Goal: Transaction & Acquisition: Obtain resource

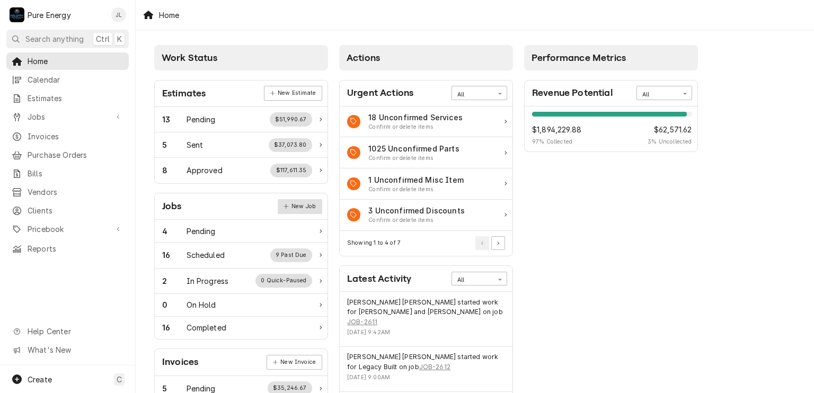
click at [316, 201] on link "New Job" at bounding box center [300, 206] width 45 height 15
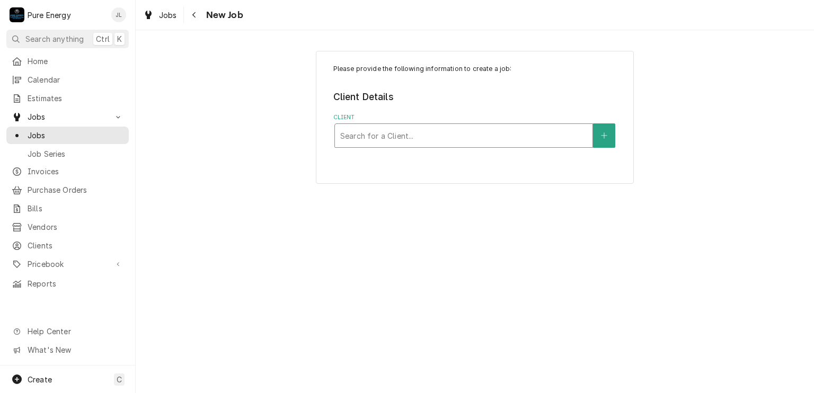
click at [422, 127] on div "Client" at bounding box center [463, 135] width 247 height 19
type input "[PERSON_NAME]"
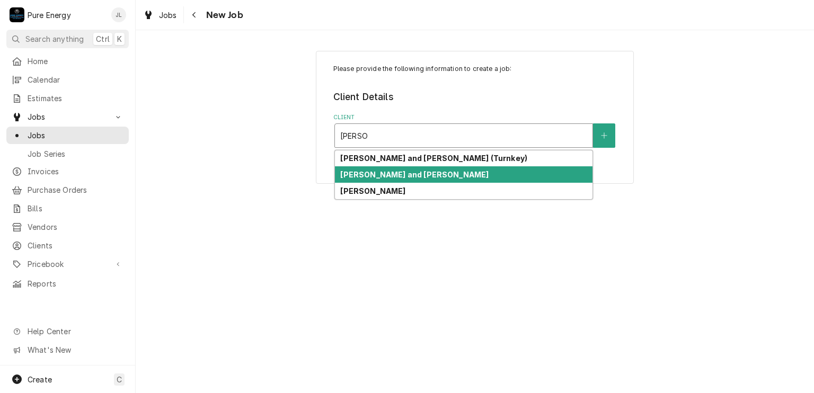
click at [437, 177] on div "[PERSON_NAME] and [PERSON_NAME]" at bounding box center [464, 174] width 258 height 16
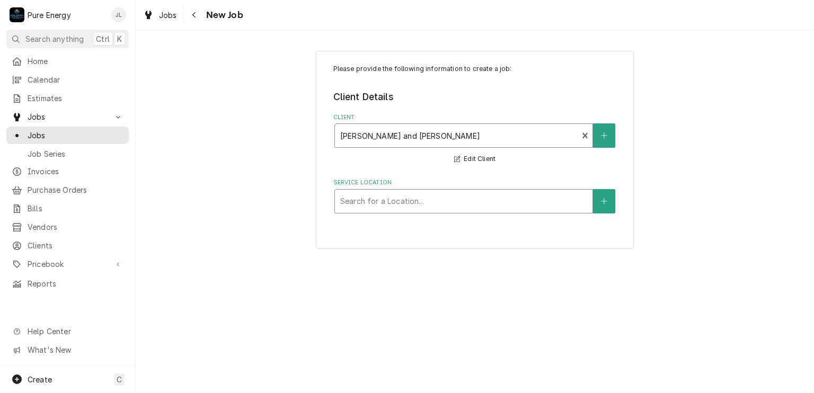
click at [424, 196] on div "Service Location" at bounding box center [463, 201] width 247 height 19
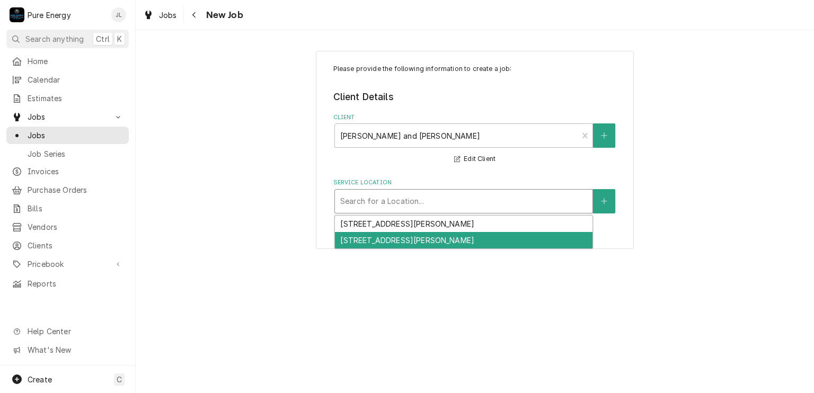
click at [427, 240] on div "8755 Azucena Ave, Atascadero, CA 93422" at bounding box center [464, 240] width 258 height 16
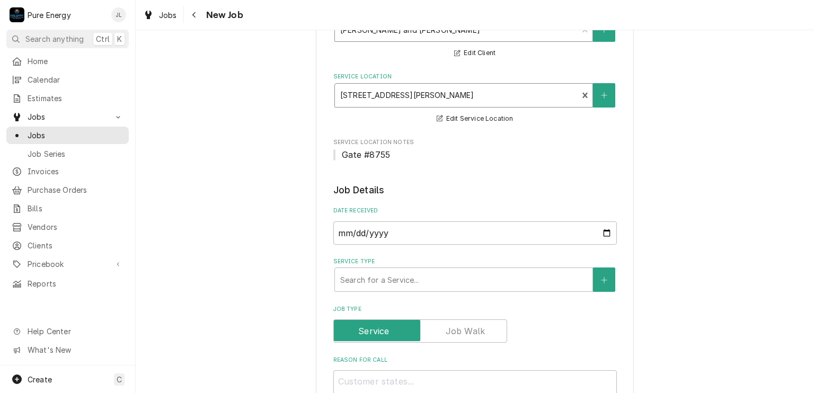
scroll to position [159, 0]
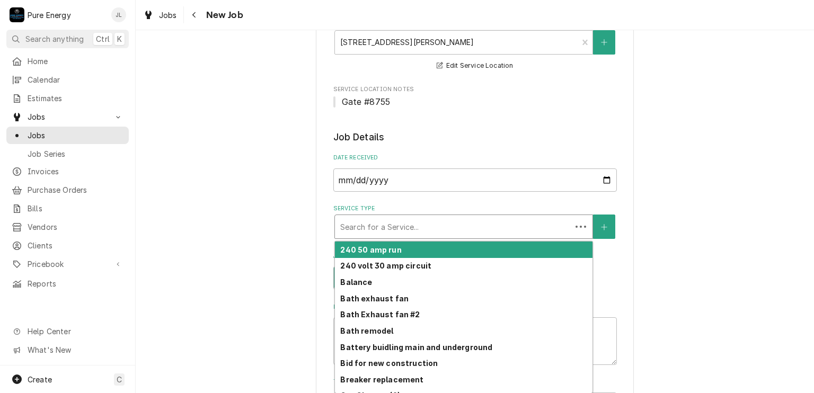
click at [452, 226] on div "Service Type" at bounding box center [453, 226] width 226 height 19
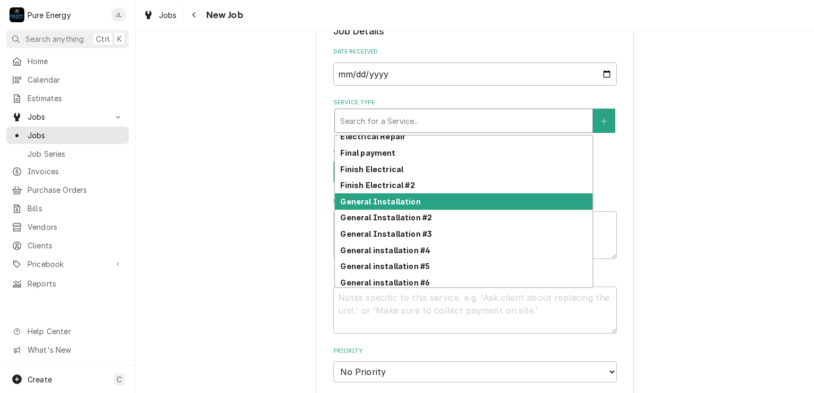
scroll to position [491, 0]
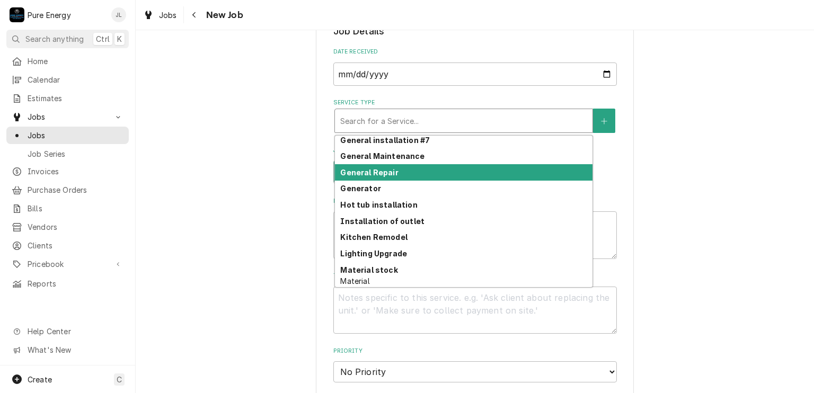
click at [403, 172] on div "General Repair" at bounding box center [464, 172] width 258 height 16
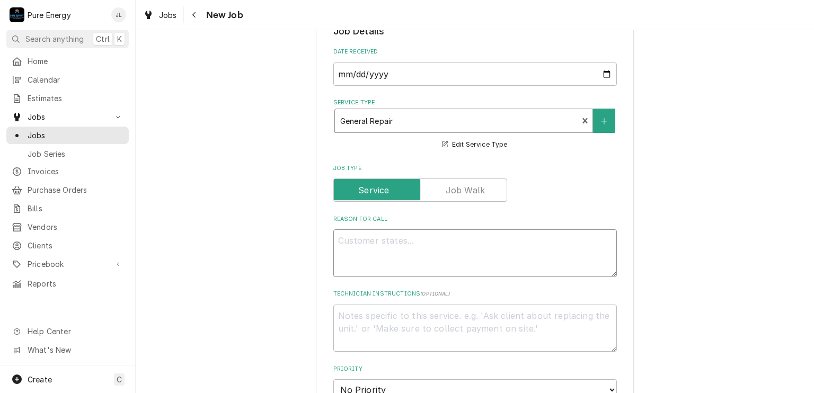
click at [369, 243] on textarea "Reason For Call" at bounding box center [476, 254] width 284 height 48
type textarea "x"
type textarea "N"
type textarea "x"
type textarea "No"
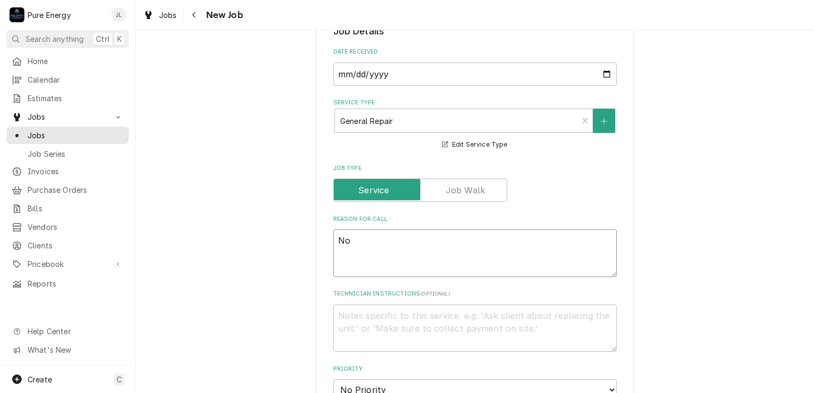
type textarea "x"
type textarea "Not"
type textarea "x"
type textarea "Note"
type textarea "x"
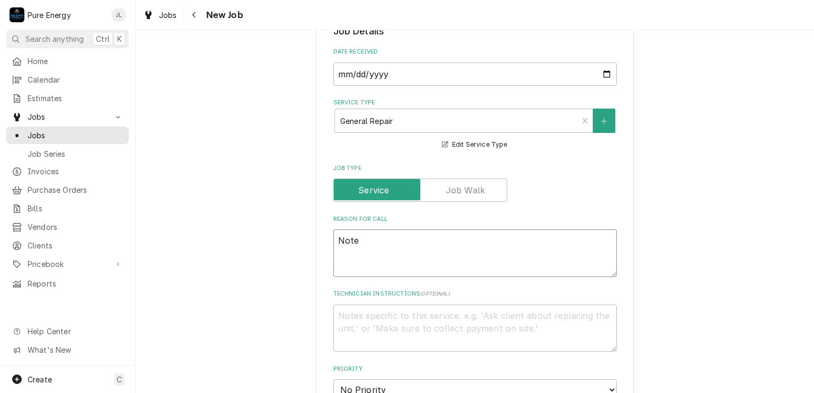
type textarea "Note f"
type textarea "x"
type textarea "Note fr"
type textarea "x"
type textarea "Note fro"
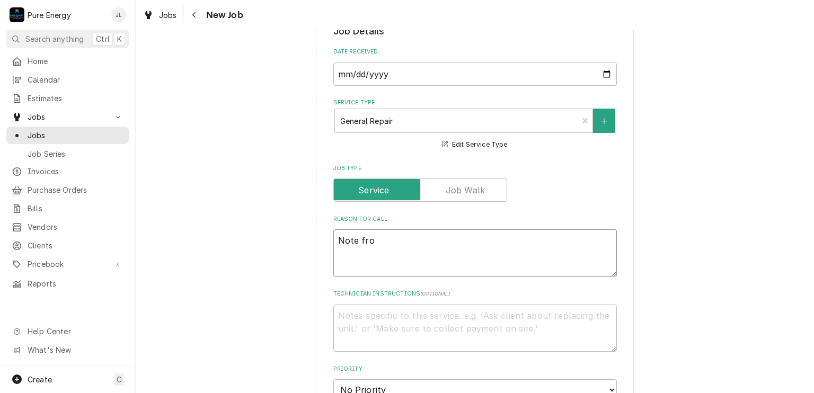
type textarea "x"
type textarea "Note from"
type textarea "x"
type textarea "Note from"
type textarea "x"
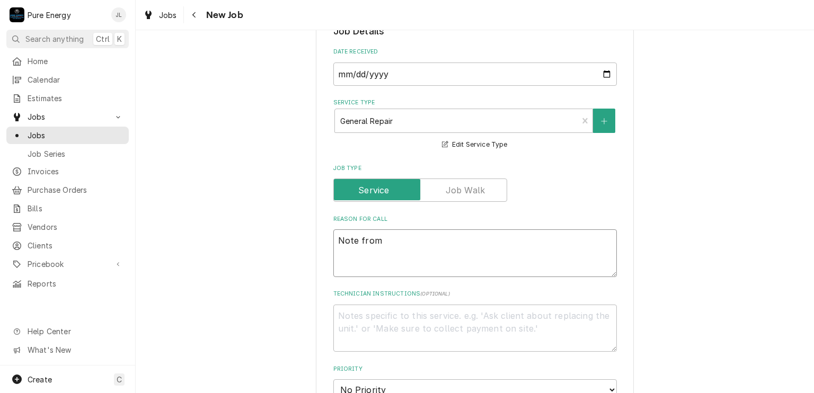
type textarea "Note from c"
type textarea "x"
type textarea "Note from cu"
type textarea "x"
type textarea "Note from cus"
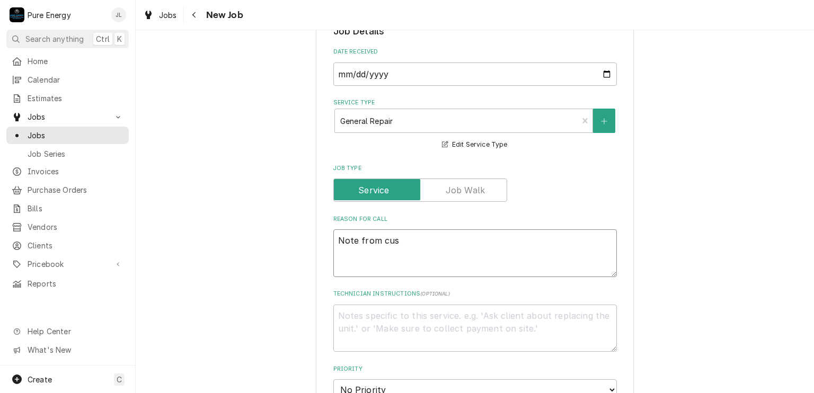
type textarea "x"
type textarea "Note from cust"
type textarea "x"
type textarea "Note from custo"
type textarea "x"
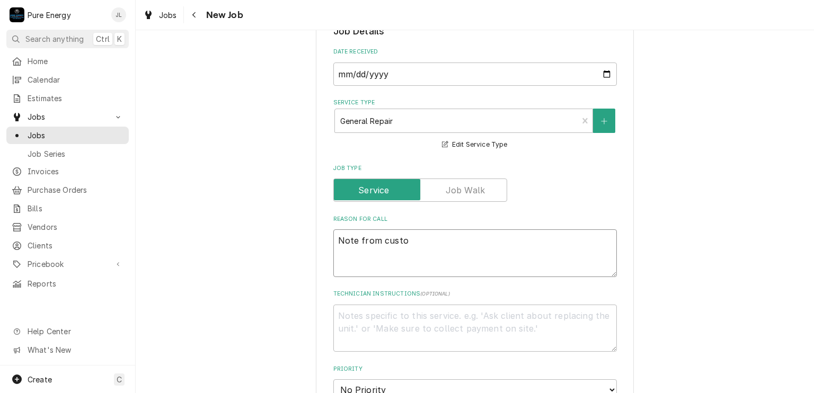
type textarea "Note from custom"
type textarea "x"
type textarea "Note from custome"
type textarea "x"
type textarea "Note from customer"
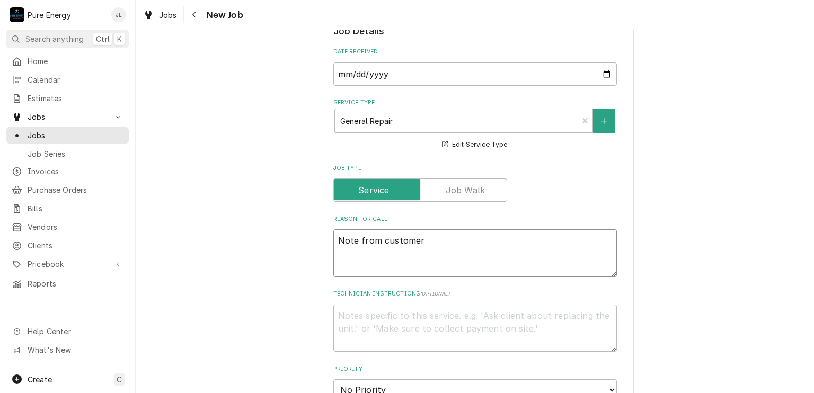
type textarea "x"
type textarea "Note from customer"
type textarea "x"
type textarea "Note from customer"
type textarea "x"
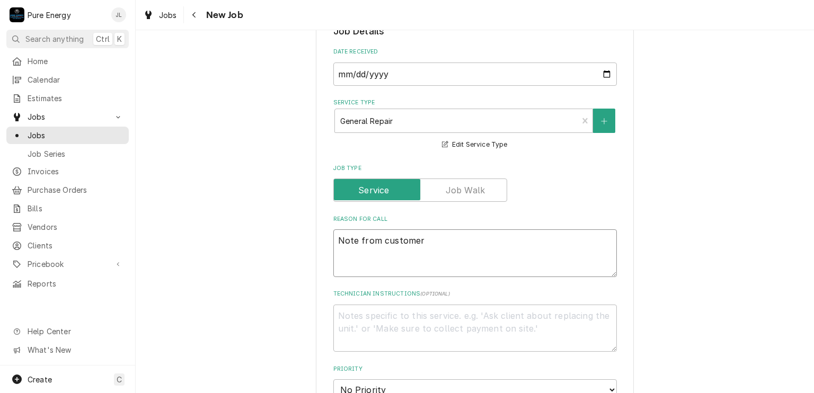
type textarea "Note from customer W"
type textarea "x"
type textarea "Note from customer We"
type textarea "x"
type textarea "Note from customer We"
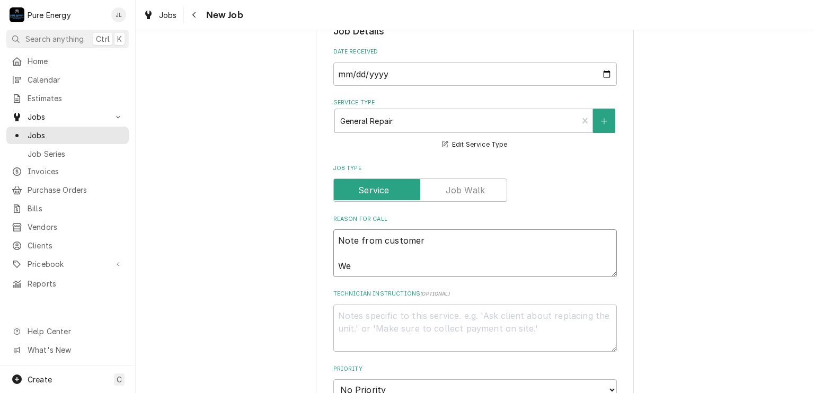
type textarea "x"
type textarea "Note from customer We h"
type textarea "x"
type textarea "Note from customer We ha"
type textarea "x"
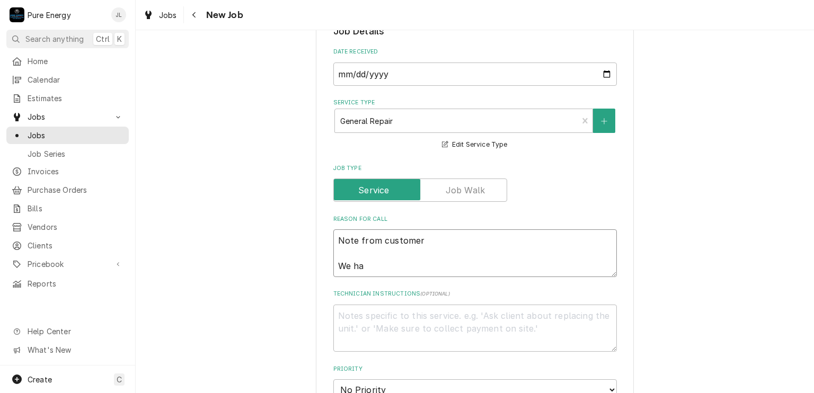
type textarea "Note from customer We hav"
type textarea "x"
type textarea "Note from customer We have"
type textarea "x"
type textarea "Note from customer We have"
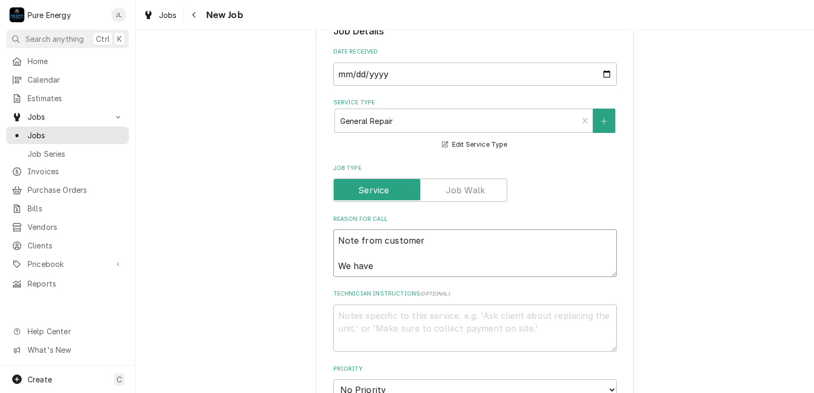
type textarea "x"
type textarea "Note from customer We have t"
type textarea "x"
type textarea "Note from customer We have tw"
type textarea "x"
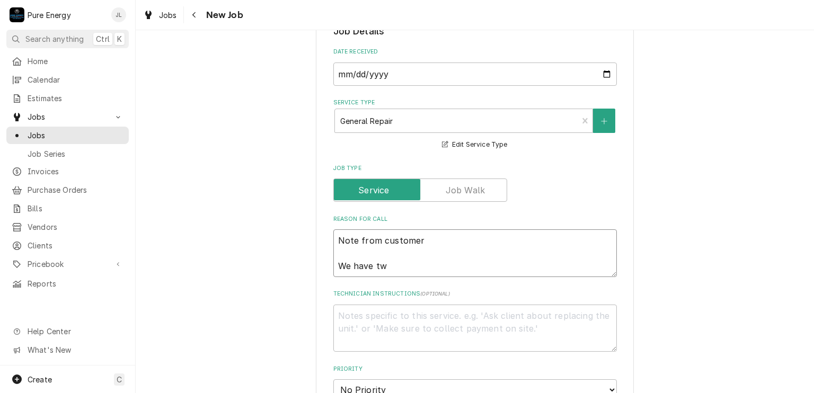
type textarea "Note from customer We have two"
type textarea "x"
type textarea "Note from customer We have two"
type textarea "x"
type textarea "Note from customer We have two s"
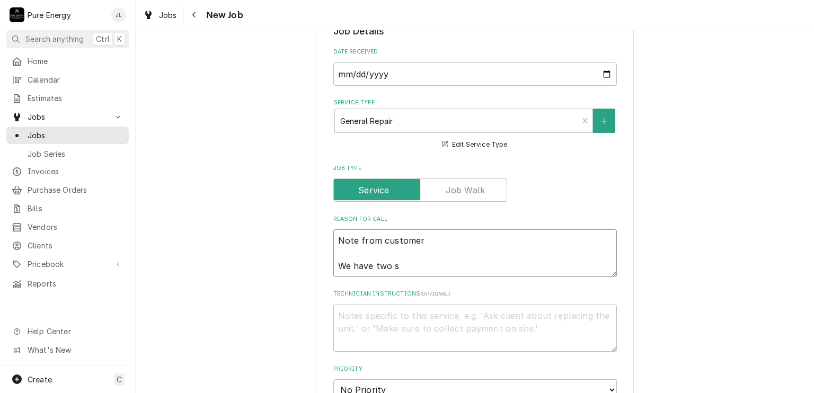
type textarea "x"
type textarea "Note from customer We have two se"
type textarea "x"
type textarea "Note from customer We have two set"
type textarea "x"
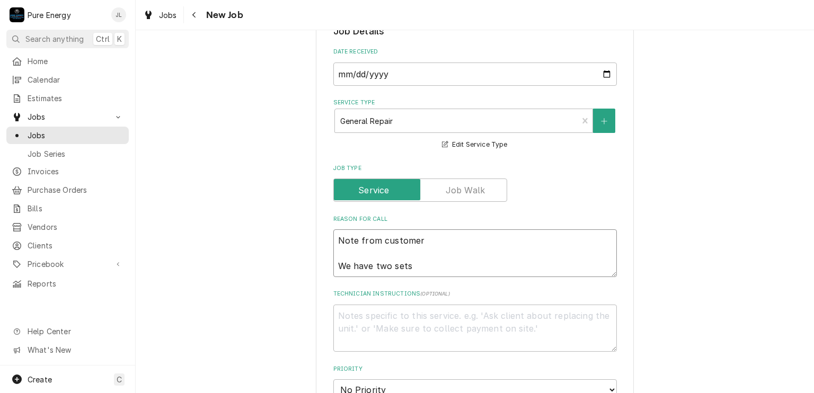
type textarea "Note from customer We have two sets"
type textarea "x"
type textarea "Note from customer We have two sets o"
type textarea "x"
type textarea "Note from customer We have two sets of"
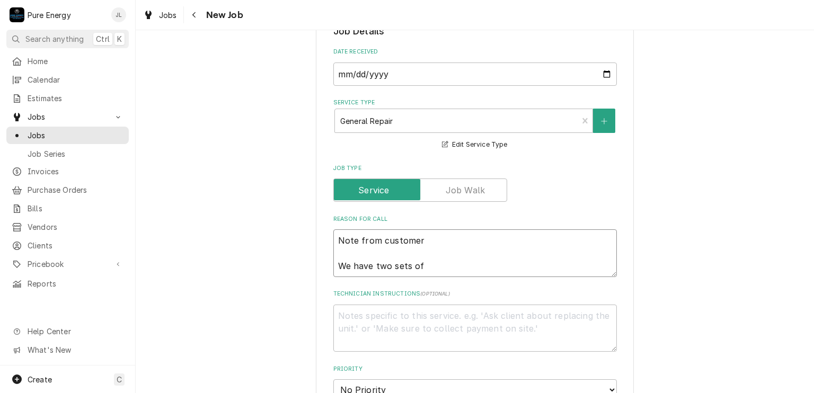
type textarea "x"
type textarea "Note from customer We have two sets of p"
type textarea "x"
type textarea "Note from customer We have two sets of pl"
type textarea "x"
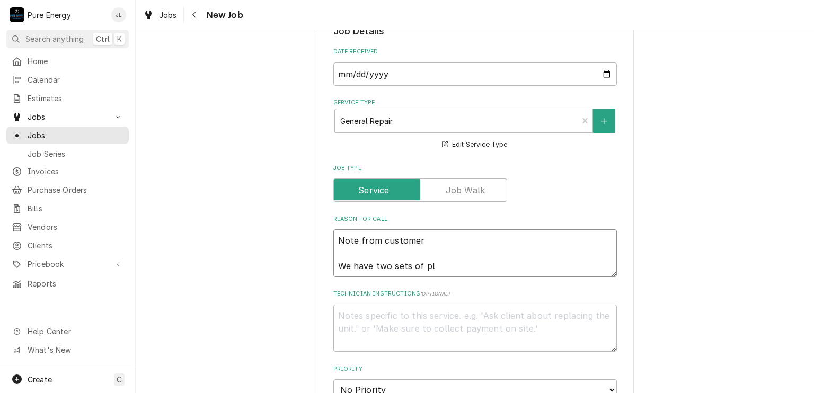
type textarea "Note from customer We have two sets of plu"
type textarea "x"
type textarea "Note from customer We have two sets of plus"
type textarea "x"
type textarea "Note from customer We have two sets of plust"
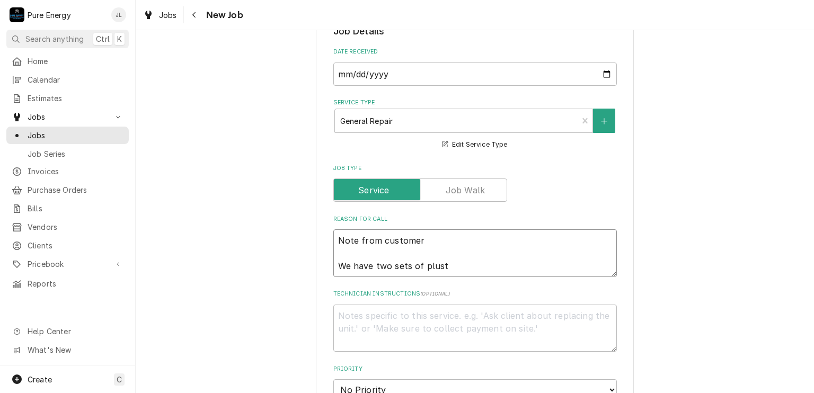
type textarea "x"
type textarea "Note from customer We have two sets of plus"
type textarea "x"
type textarea "Note from customer We have two sets of plusg"
type textarea "x"
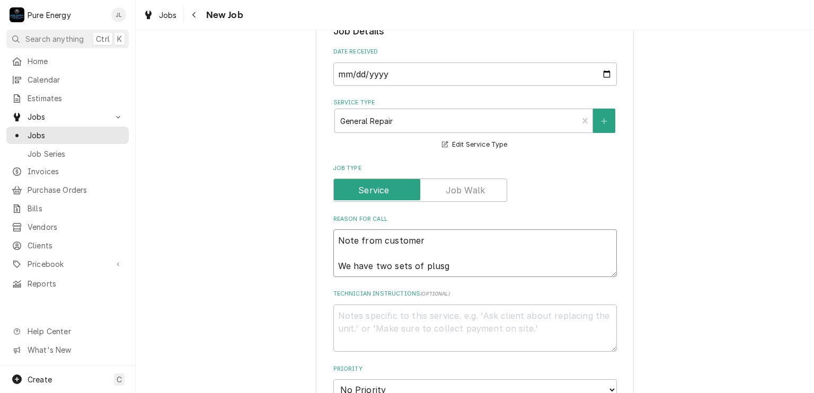
type textarea "Note from customer We have two sets of plusgs"
type textarea "x"
type textarea "Note from customer We have two sets of plusgs"
type textarea "x"
type textarea "Note from customer We have two sets of plusgs a"
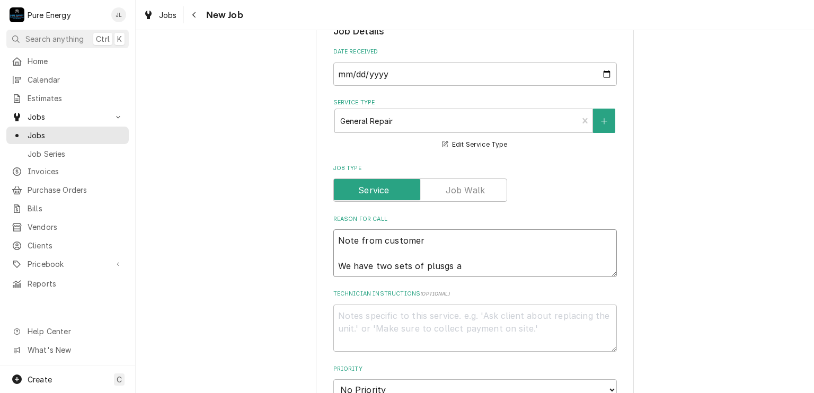
type textarea "x"
type textarea "Note from customer We have two sets of plusgs an"
type textarea "x"
type textarea "Note from customer We have two sets of plusgs and"
type textarea "x"
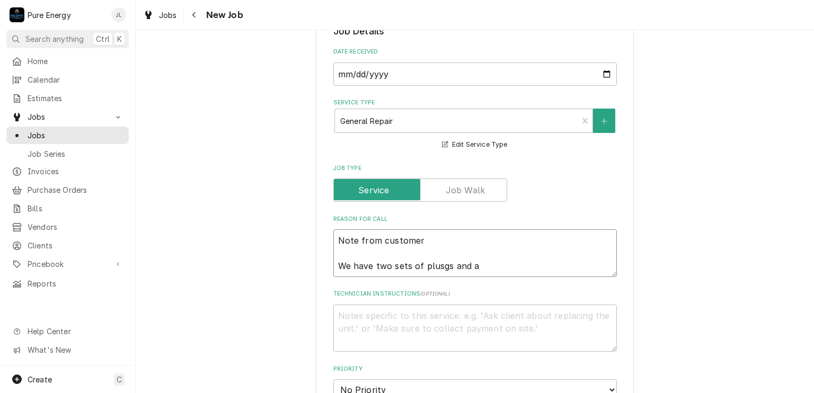
type textarea "Note from customer We have two sets of plusgs and a"
type textarea "x"
type textarea "Note from customer We have two sets of plusgs and a l"
type textarea "x"
type textarea "Note from customer We have two sets of plusgs and a li"
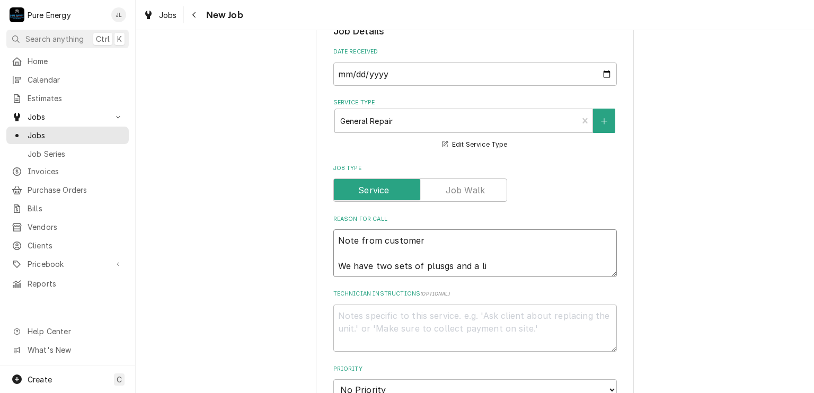
type textarea "x"
type textarea "Note from customer We have two sets of plusgs and a ligh"
type textarea "x"
type textarea "Note from customer We have two sets of plusgs and a light"
type textarea "x"
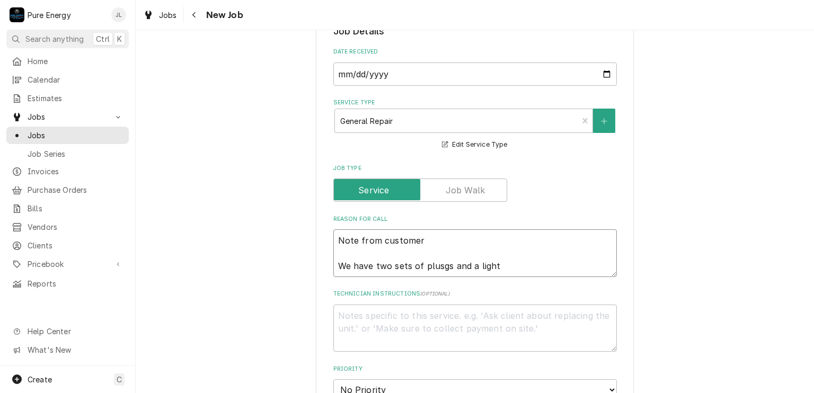
type textarea "Note from customer We have two sets of plusgs and a light"
type textarea "x"
type textarea "Note from customer We have two sets of plusgs and a light fi"
type textarea "x"
type textarea "Note from customer We have two sets of plusgs and a light fix"
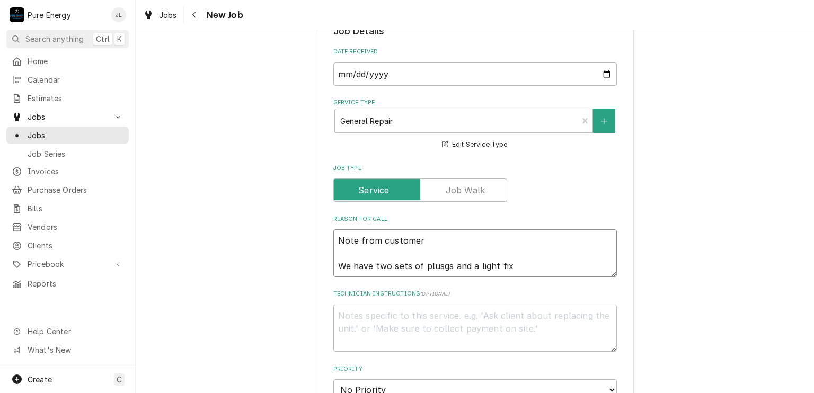
type textarea "x"
type textarea "Note from customer We have two sets of plusgs and a light fixt"
type textarea "x"
type textarea "Note from customer We have two sets of plusgs and a light fixtu"
type textarea "x"
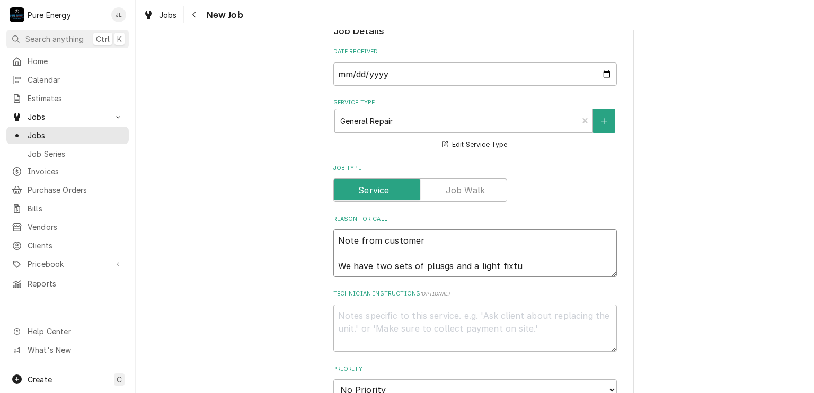
type textarea "Note from customer We have two sets of plusgs and a light fixtur"
type textarea "x"
type textarea "Note from customer We have two sets of plusgs and a light fixture"
type textarea "x"
type textarea "Note from customer We have two sets of plusgs and a light fixture"
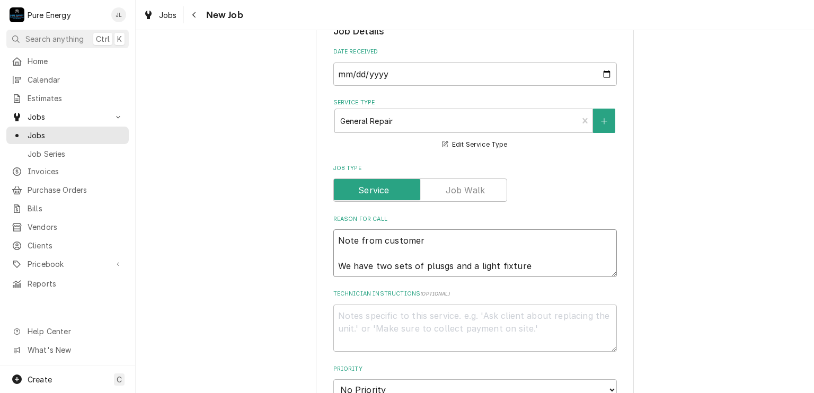
type textarea "x"
type textarea "Note from customer We have two sets of plusgs and a light fixture"
type textarea "x"
type textarea "Note from customer We have two sets of plusgs and a light fixture"
type textarea "x"
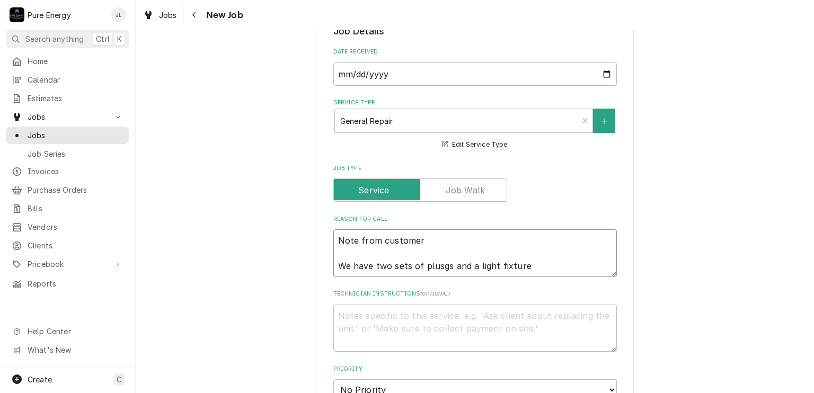
type textarea "Note from customer We have two sets of plusgs and a light fixture ("
type textarea "x"
type textarea "Note from customer We have two sets of plusgs and a light fixture (l"
type textarea "x"
type textarea "Note from customer We have two sets of plusgs and a light fixture (li"
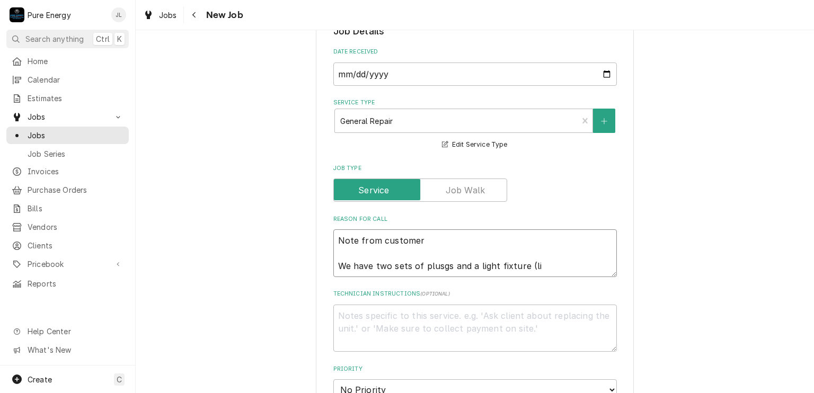
type textarea "x"
type textarea "Note from customer We have two sets of plusgs and a light fixture (lik"
type textarea "x"
type textarea "Note from customer We have two sets of plusgs and a light fixture (like"
type textarea "x"
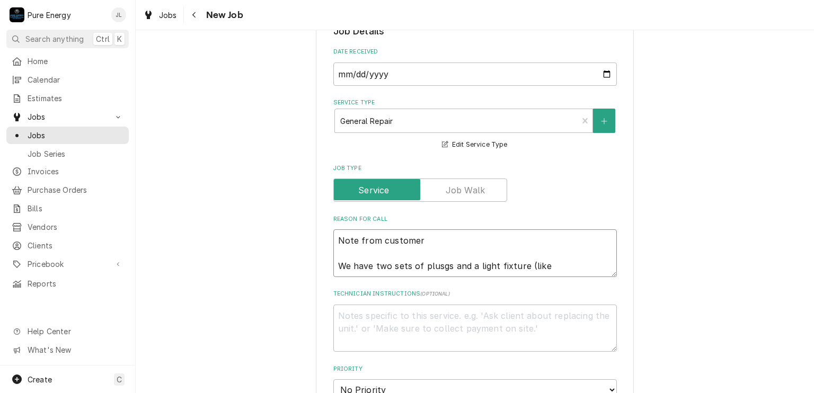
type textarea "Note from customer We have two sets of plusgs and a light fixture (likel"
type textarea "x"
type textarea "Note from customer We have two sets of plusgs and a light fixture (likely"
type textarea "x"
type textarea "Note from customer We have two sets of plusgs and a light fixture (likely o"
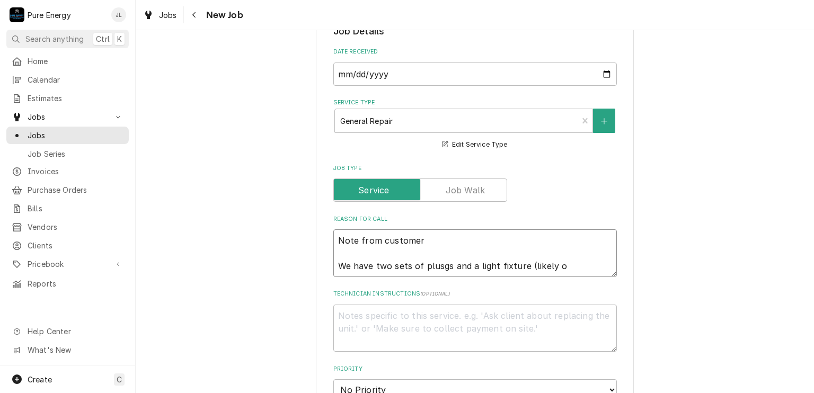
type textarea "x"
type textarea "Note from customer We have two sets of plusgs and a light fixture (likely on"
type textarea "x"
type textarea "Note from customer We have two sets of plusgs and a light fixture (likely on t"
type textarea "x"
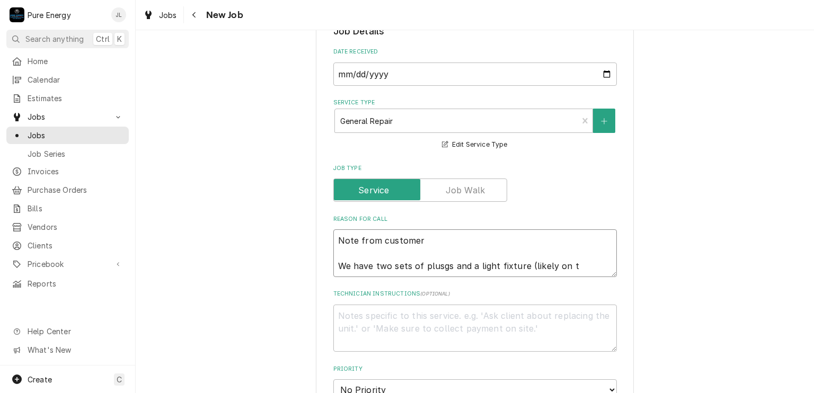
type textarea "Note from customer We have two sets of plusgs and a light fixture (likely on th"
type textarea "x"
type textarea "Note from customer We have two sets of plusgs and a light fixture (likely on the"
type textarea "x"
type textarea "Note from customer We have two sets of plusgs and a light fixture (likely on the"
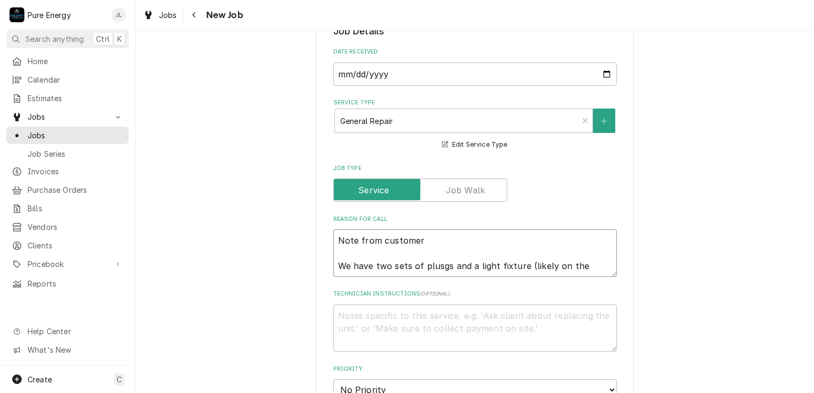
type textarea "x"
type textarea "Note from customer We have two sets of plusgs and a light fixture (likely on th…"
type textarea "x"
type textarea "Note from customer We have two sets of plusgs and a light fixture (likely on th…"
type textarea "x"
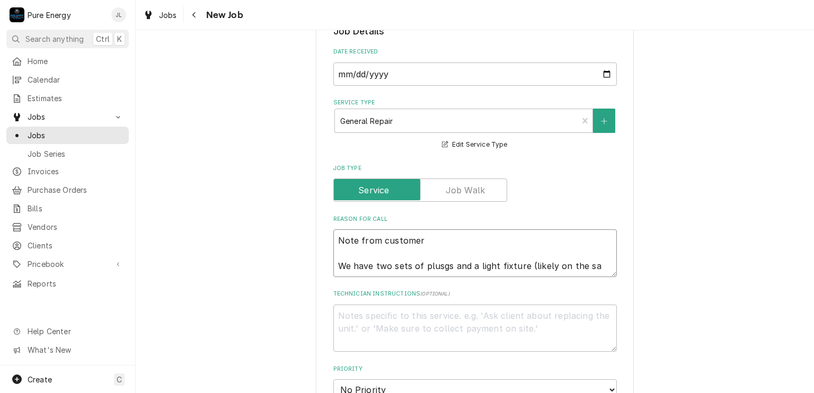
type textarea "Note from customer We have two sets of plusgs and a light fixture (likely on th…"
type textarea "x"
type textarea "Note from customer We have two sets of plusgs and a light fixture (likely on th…"
type textarea "x"
type textarea "Note from customer We have two sets of plusgs and a light fixture (likely on th…"
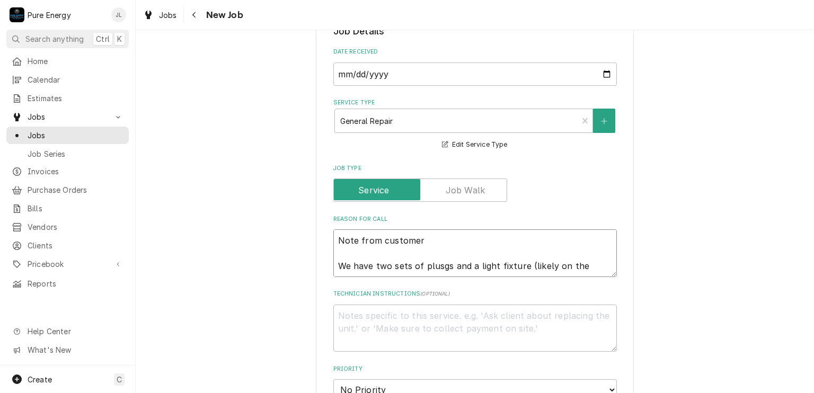
type textarea "x"
type textarea "Note from customer We have two sets of plusgs and a light fixture (likely on th…"
type textarea "x"
type textarea "Note from customer We have two sets of plusgs and a light fixture (likely on th…"
type textarea "x"
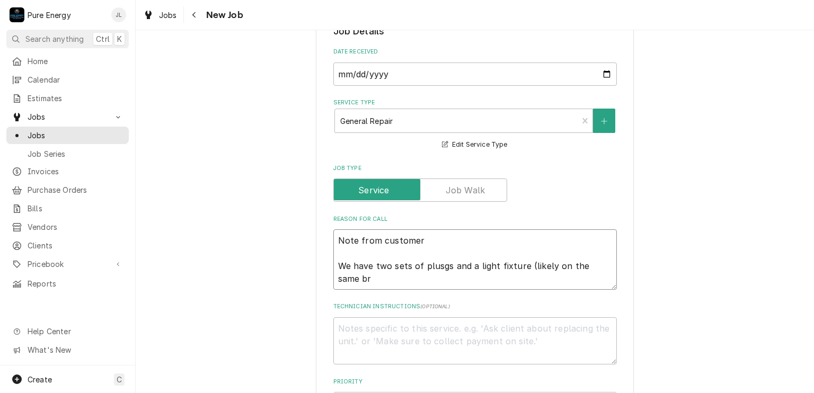
type textarea "Note from customer We have two sets of plusgs and a light fixture (likely on th…"
type textarea "x"
type textarea "Note from customer We have two sets of plusgs and a light fixture (likely on th…"
type textarea "x"
type textarea "Note from customer We have two sets of plusgs and a light fixture (likely on th…"
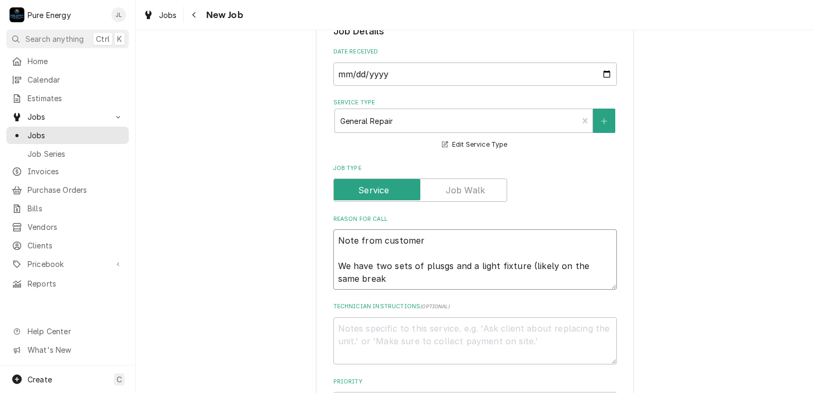
type textarea "x"
type textarea "Note from customer We have two sets of plusgs and a light fixture (likely on th…"
type textarea "x"
type textarea "Note from customer We have two sets of plusgs and a light fixture (likely on th…"
type textarea "x"
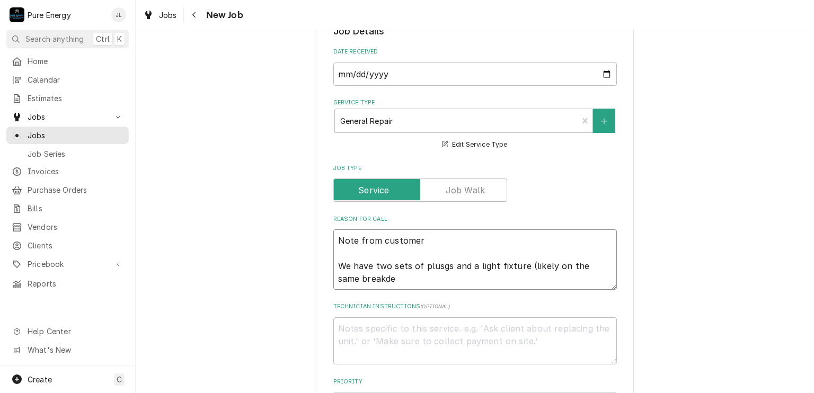
type textarea "Note from customer We have two sets of plusgs and a light fixture (likely on th…"
type textarea "x"
type textarea "Note from customer We have two sets of plusgs and a light fixture (likely on th…"
type textarea "x"
type textarea "Note from customer We have two sets of plusgs and a light fixture (likely on th…"
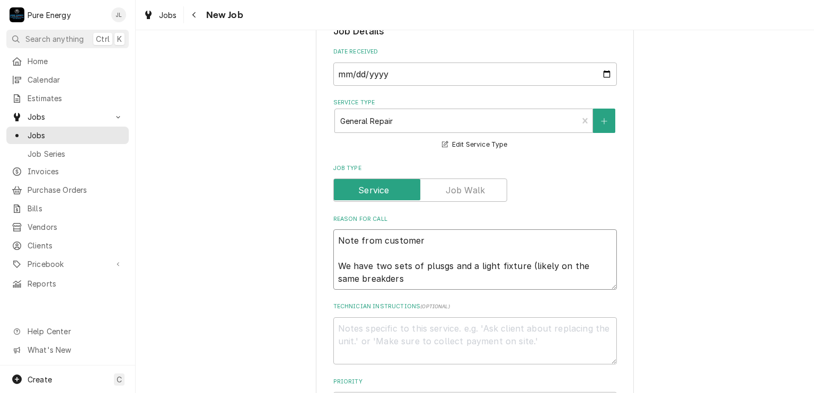
type textarea "x"
type textarea "Note from customer We have two sets of plusgs and a light fixture (likely on th…"
type textarea "x"
type textarea "Note from customer We have two sets of plusgs and a light fixture (likely on th…"
type textarea "x"
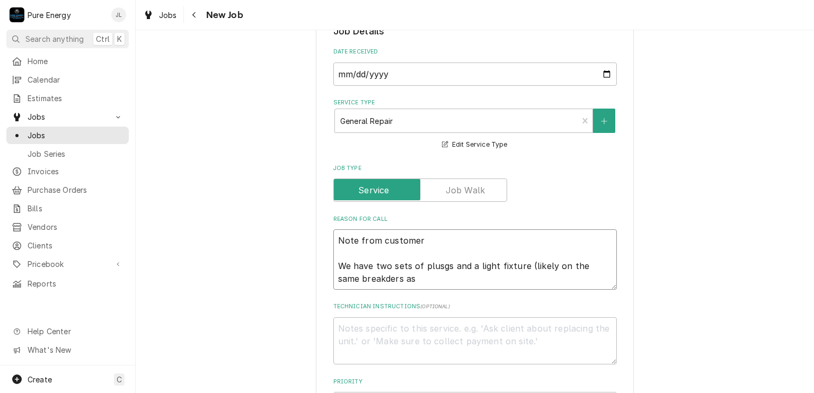
type textarea "Note from customer We have two sets of plusgs and a light fixture (likely on th…"
type textarea "x"
type textarea "Note from customer We have two sets of plusgs and a light fixture (likely on th…"
type textarea "x"
type textarea "Note from customer We have two sets of plusgs and a light fixture (likely on th…"
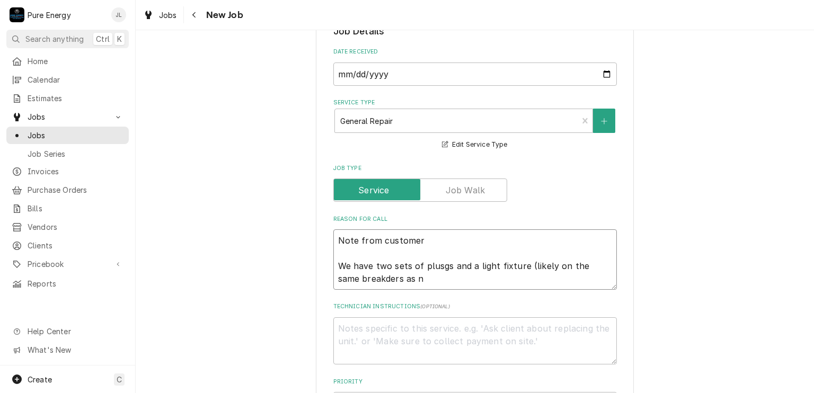
type textarea "x"
type textarea "Note from customer We have two sets of plusgs and a light fixture (likely on th…"
type textarea "x"
type textarea "Note from customer We have two sets of plusgs and a light fixture (likely on th…"
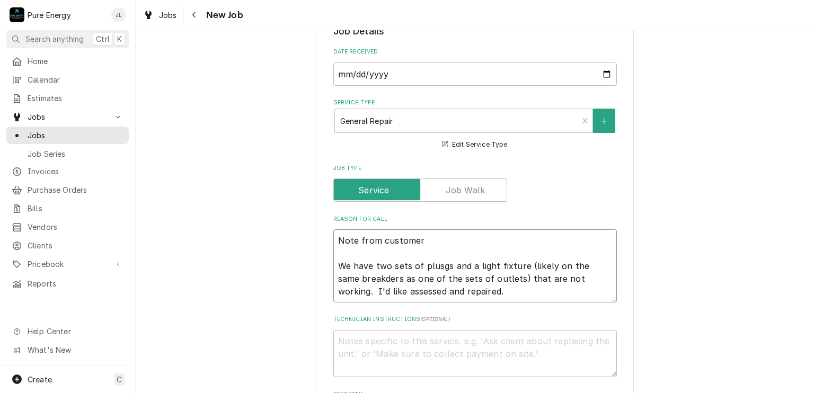
click at [440, 267] on textarea "Note from customer We have two sets of plusgs and a light fixture (likely on th…" at bounding box center [476, 266] width 284 height 73
click at [363, 278] on textarea "Note from customer We have two sets of plugs and a light fixture (likely on the…" at bounding box center [476, 266] width 284 height 73
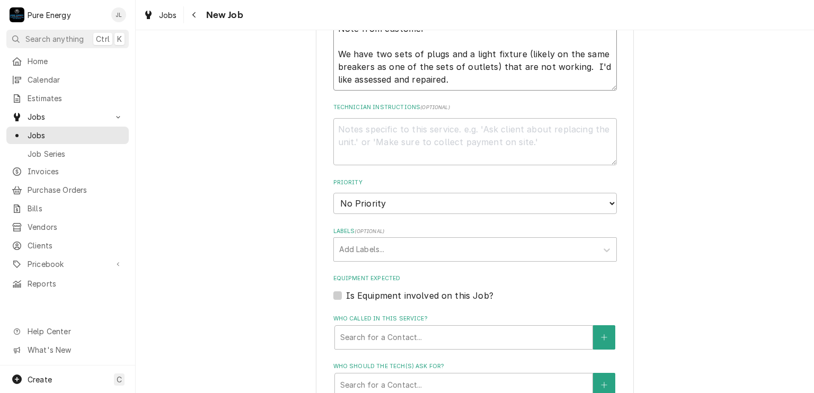
scroll to position [689, 0]
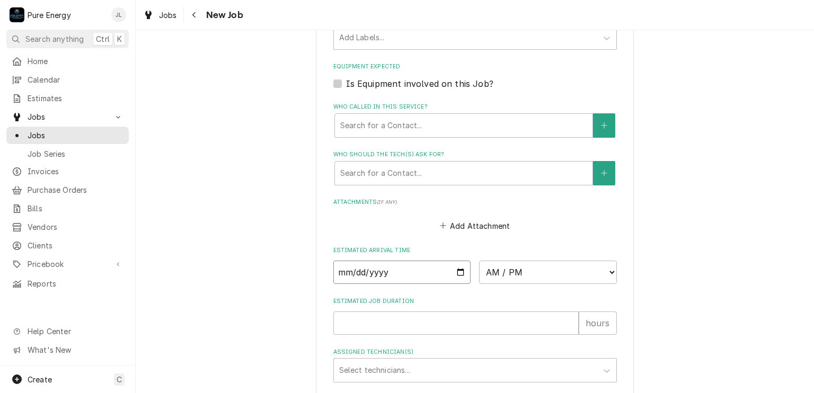
click at [457, 268] on input "Date" at bounding box center [403, 272] width 138 height 23
click at [605, 269] on select "AM / PM 6:00 AM 6:15 AM 6:30 AM 6:45 AM 7:00 AM 7:15 AM 7:30 AM 7:45 AM 8:00 AM…" at bounding box center [548, 272] width 138 height 23
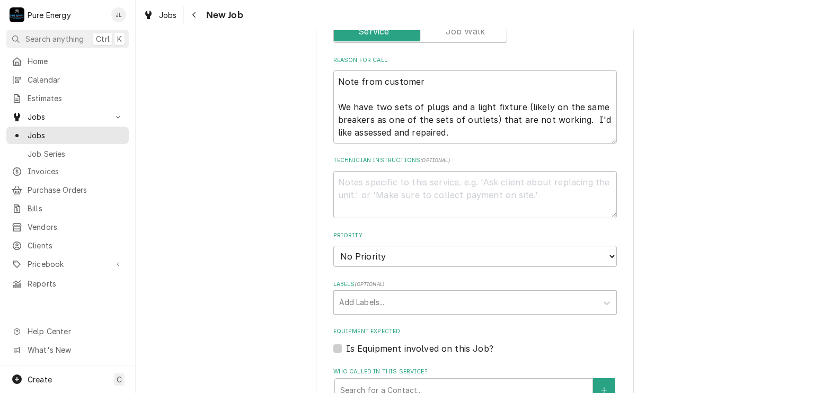
scroll to position [318, 0]
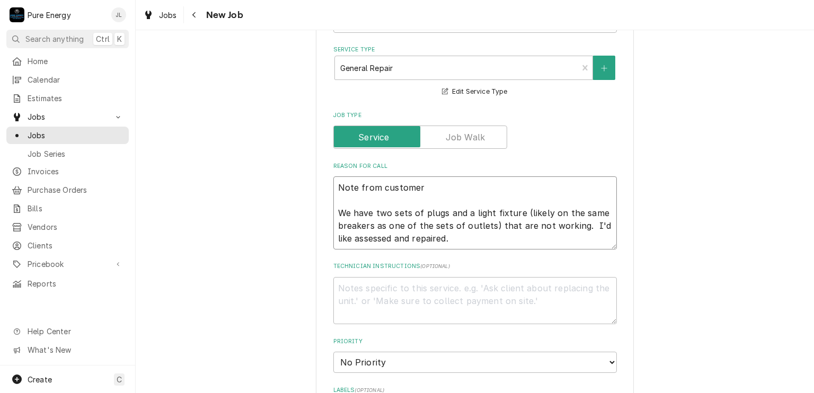
click at [334, 187] on textarea "Note from customer We have two sets of plugs and a light fixture (likely on the…" at bounding box center [476, 213] width 284 height 73
click at [346, 186] on textarea "Note from customer We have two sets of plugs and a light fixture (likely on the…" at bounding box center [476, 232] width 284 height 111
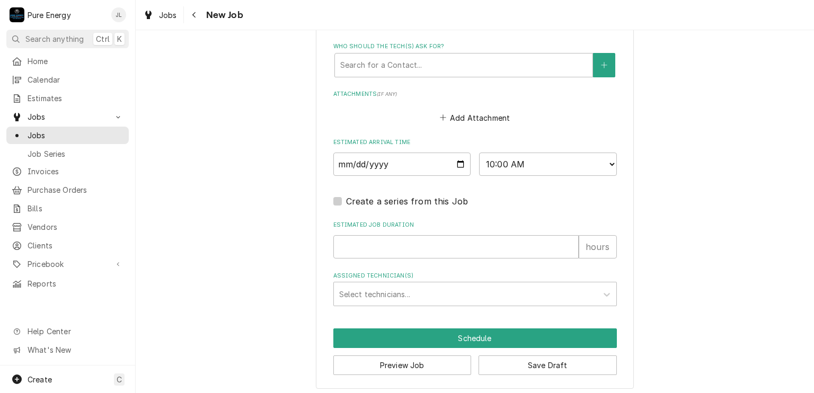
scroll to position [850, 0]
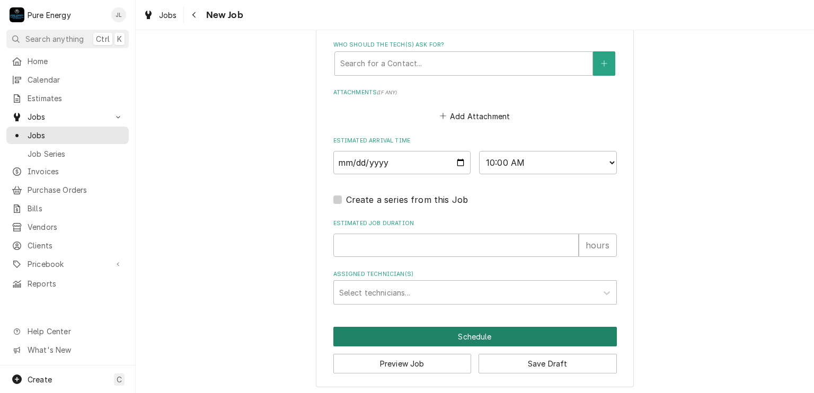
click at [495, 328] on button "Schedule" at bounding box center [476, 337] width 284 height 20
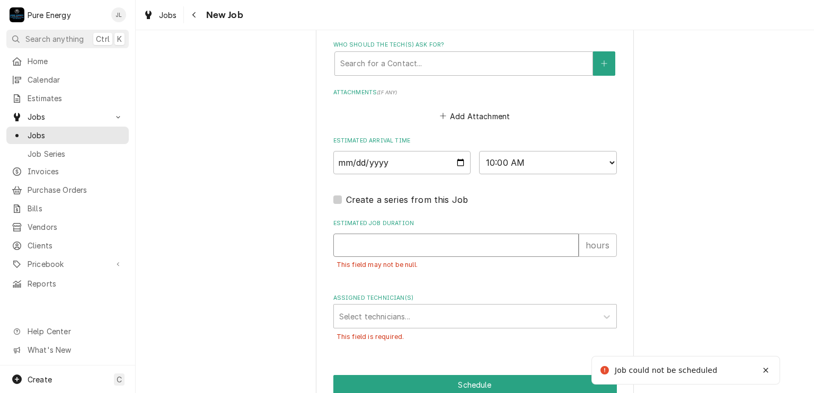
click at [365, 253] on input "Estimated Job Duration" at bounding box center [456, 245] width 245 height 23
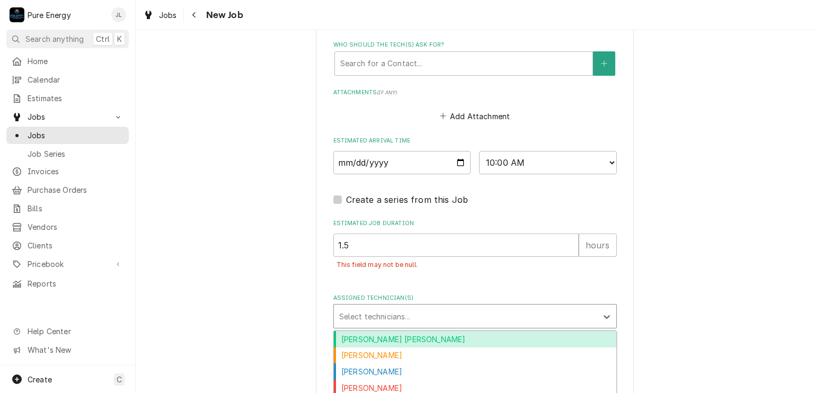
click at [408, 317] on div "Assigned Technician(s)" at bounding box center [465, 316] width 253 height 19
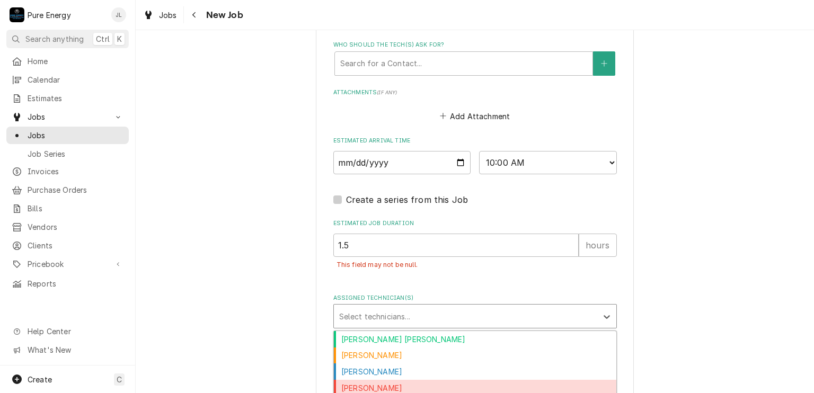
click at [401, 382] on div "James Linnenkamp" at bounding box center [475, 388] width 283 height 16
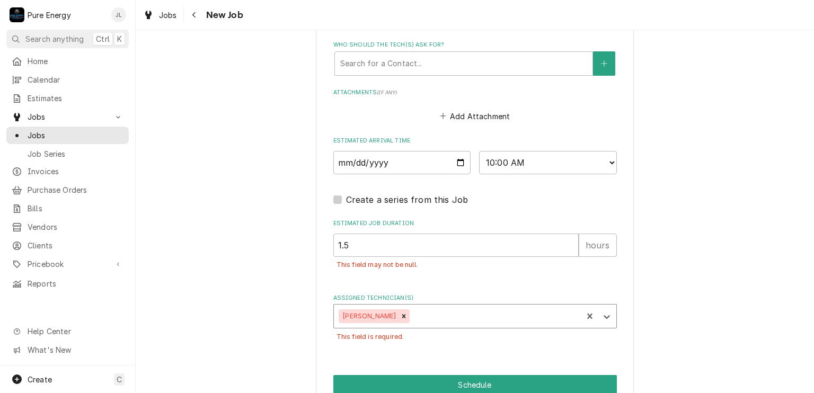
scroll to position [898, 0]
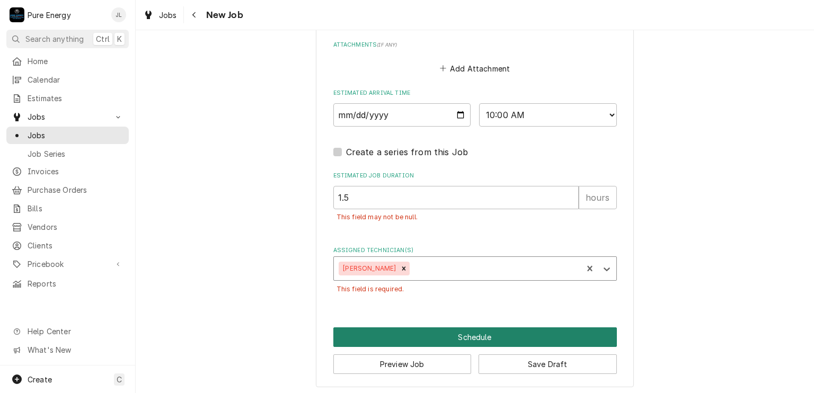
click at [455, 333] on button "Schedule" at bounding box center [476, 338] width 284 height 20
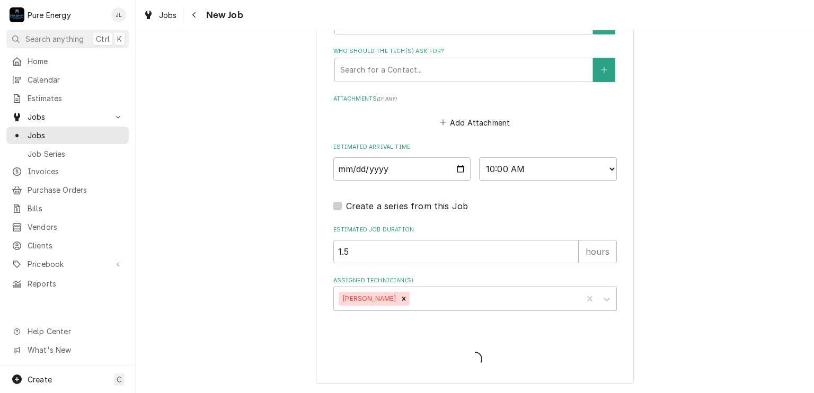
scroll to position [840, 0]
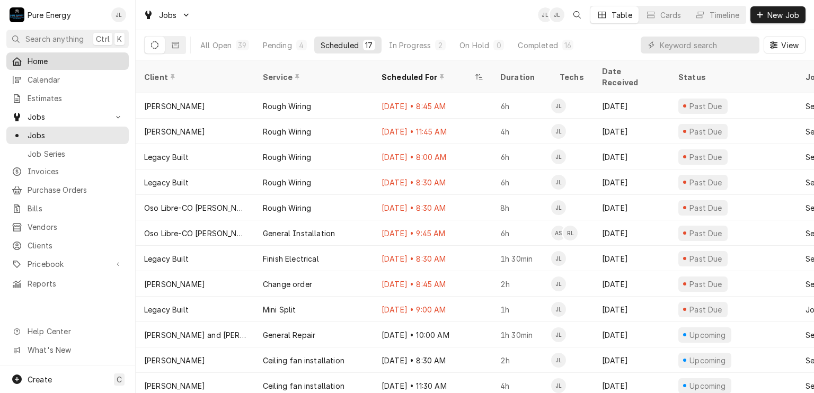
click at [56, 59] on span "Home" at bounding box center [76, 61] width 96 height 11
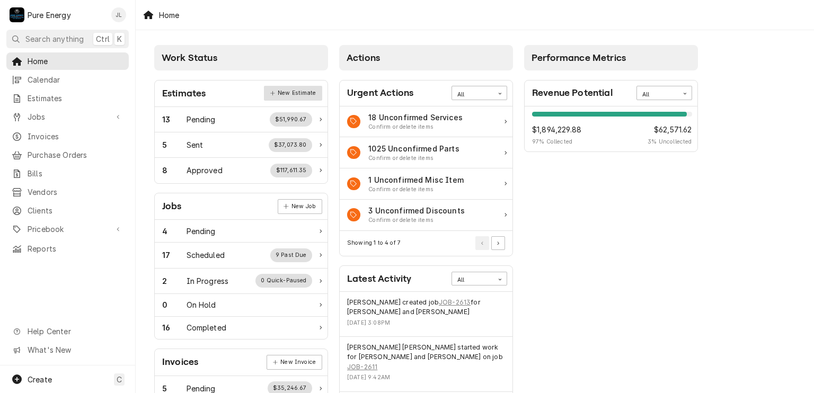
click at [295, 94] on link "New Estimate" at bounding box center [293, 93] width 58 height 15
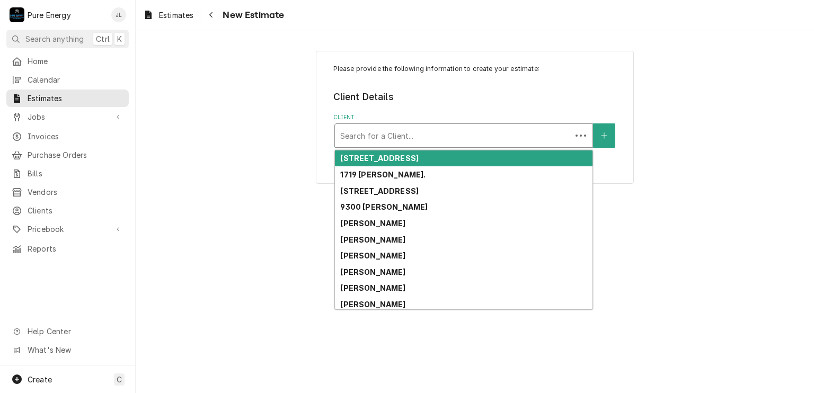
click at [382, 129] on div "Client" at bounding box center [453, 135] width 226 height 19
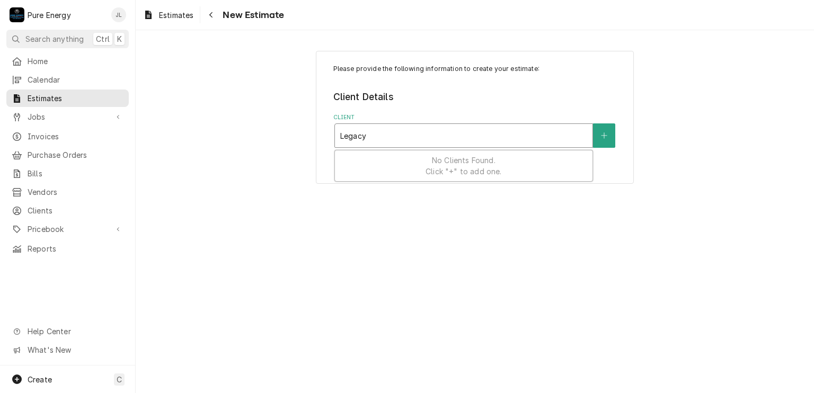
type input "Legacy"
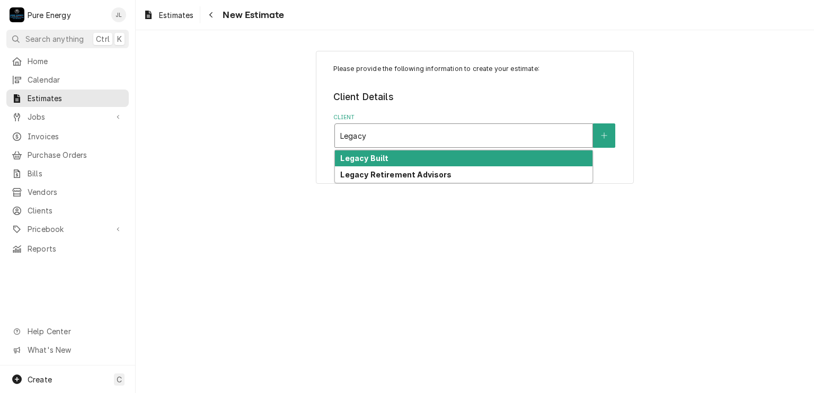
click at [414, 160] on div "Legacy Built" at bounding box center [464, 159] width 258 height 16
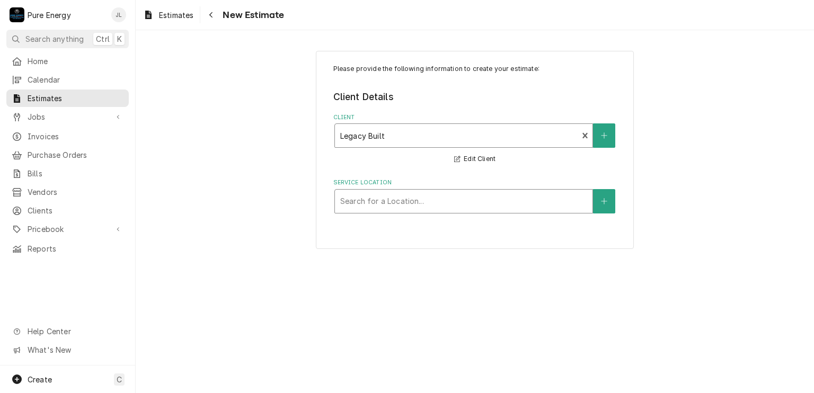
click at [380, 203] on div "Service Location" at bounding box center [463, 201] width 247 height 19
type input "Santa"
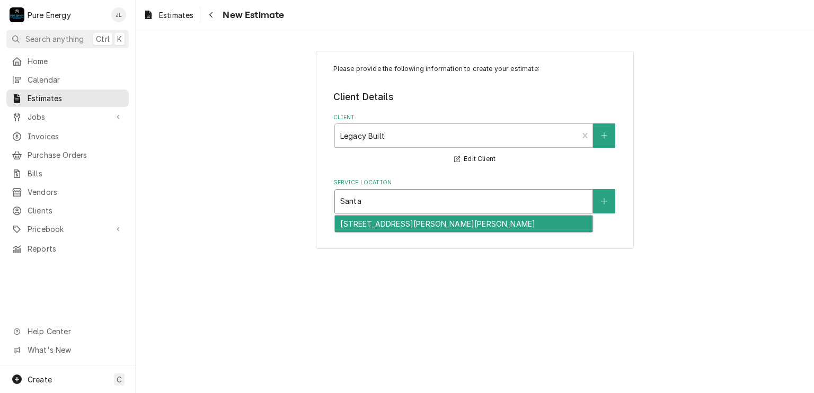
click at [382, 222] on div "[STREET_ADDRESS][PERSON_NAME][PERSON_NAME]" at bounding box center [464, 224] width 258 height 16
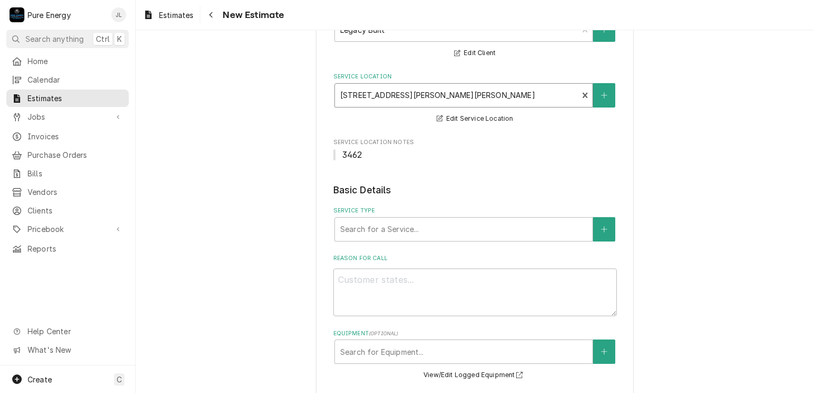
scroll to position [159, 0]
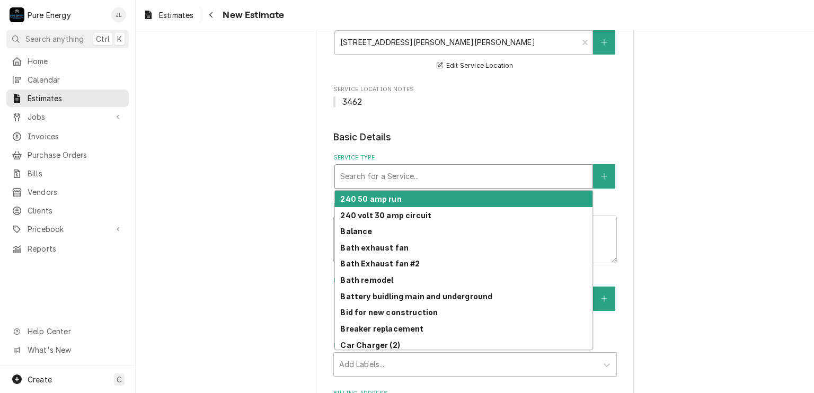
click at [467, 175] on div "Service Type" at bounding box center [463, 176] width 247 height 19
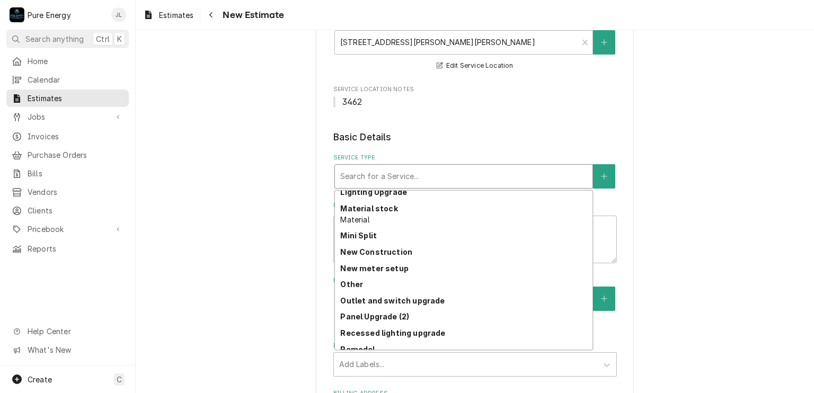
scroll to position [555, 0]
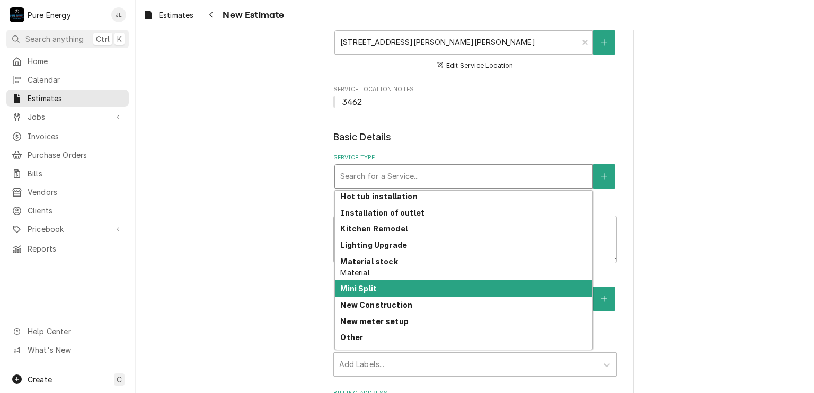
click at [425, 282] on div "Mini Split" at bounding box center [464, 288] width 258 height 16
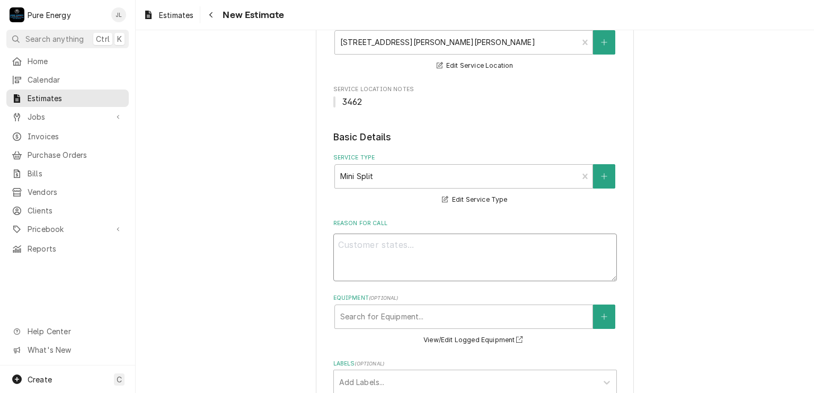
click at [424, 257] on textarea "Reason For Call" at bounding box center [476, 258] width 284 height 48
type textarea "x"
type textarea "F"
type textarea "x"
type textarea "Fo"
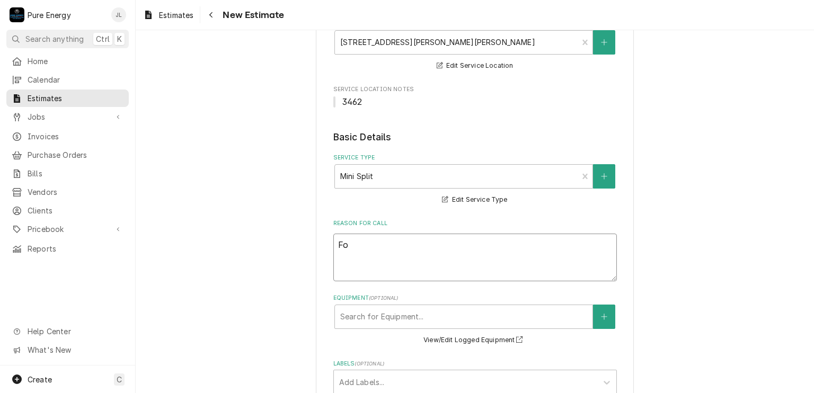
type textarea "x"
type textarea "For"
type textarea "x"
type textarea "For wi"
type textarea "x"
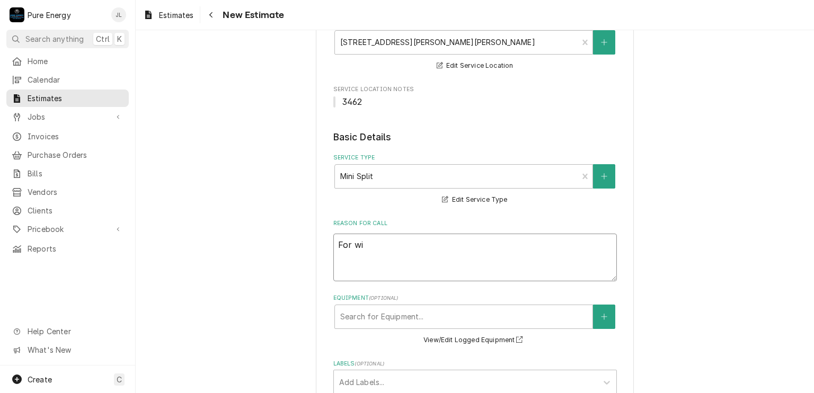
type textarea "For wir"
type textarea "x"
type textarea "For wiri"
type textarea "x"
type textarea "For wirin"
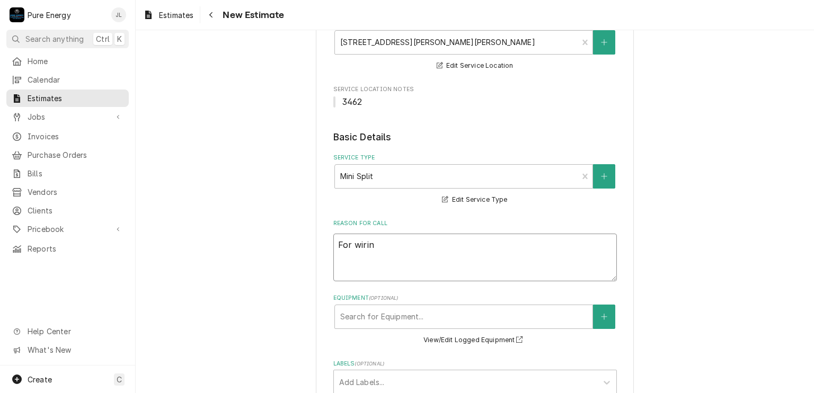
type textarea "x"
type textarea "For wiring"
type textarea "x"
type textarea "For wiring"
type textarea "x"
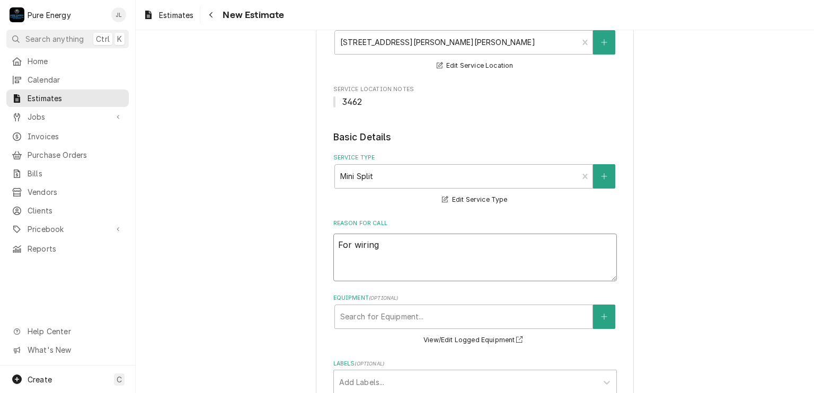
type textarea "For wiring o"
type textarea "x"
type textarea "For wiring of"
type textarea "x"
type textarea "For wiring of"
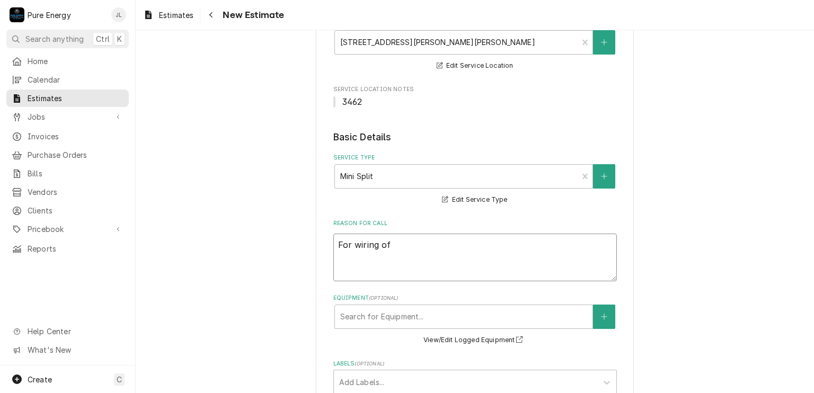
type textarea "x"
type textarea "For wiring o"
type textarea "x"
type textarea "For wiring"
type textarea "x"
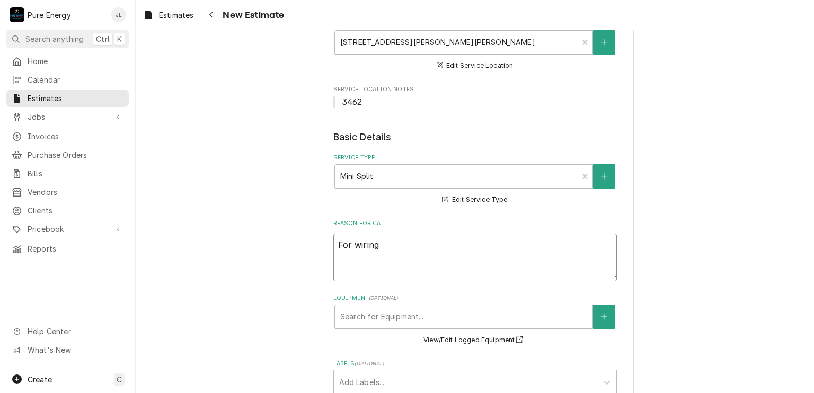
type textarea "For wiring n"
type textarea "x"
type textarea "For wiring ne"
type textarea "x"
type textarea "For wiring new"
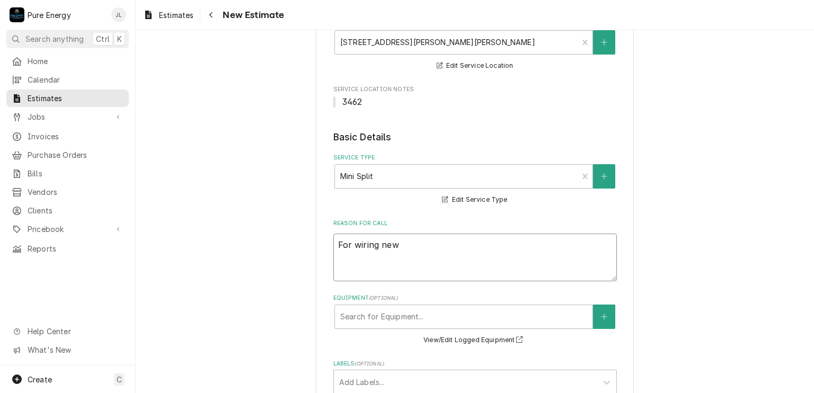
type textarea "x"
type textarea "For wiring new"
type textarea "x"
type textarea "For wiring new c"
type textarea "x"
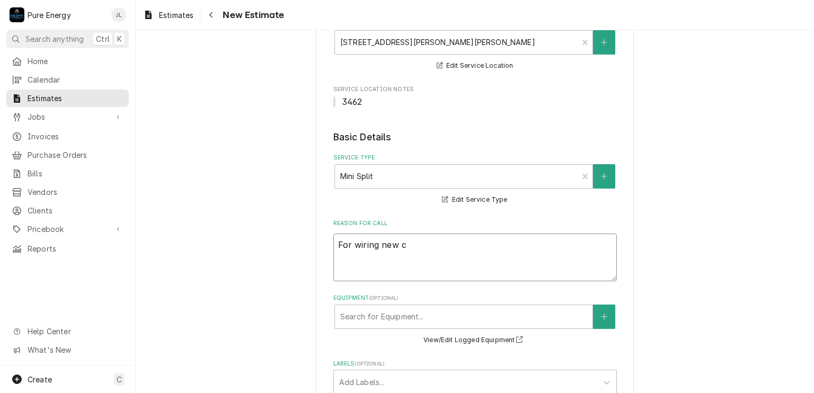
type textarea "For wiring new ci"
type textarea "x"
type textarea "For wiring new cir"
type textarea "x"
type textarea "For wiring new circ"
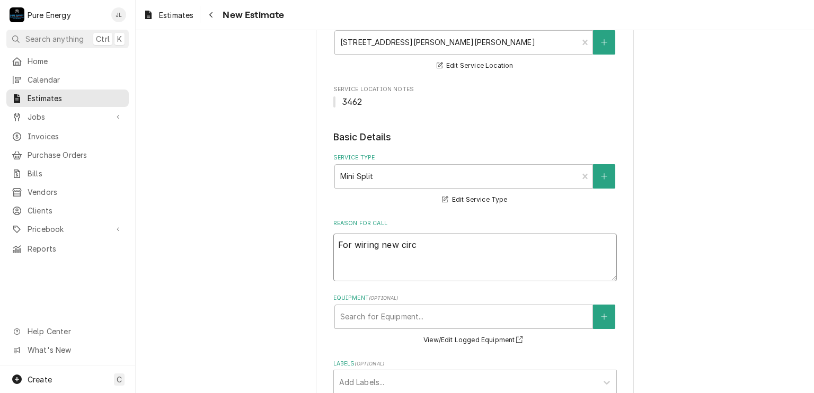
type textarea "x"
type textarea "For wiring new circu"
type textarea "x"
type textarea "For wiring new circui"
type textarea "x"
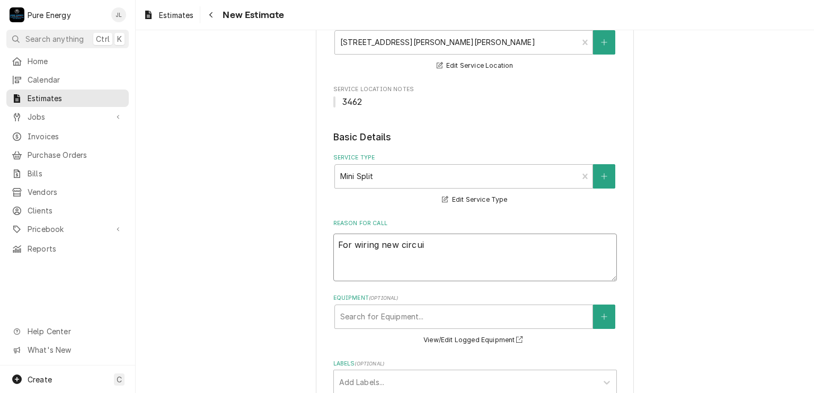
type textarea "For wiring new circuit"
type textarea "x"
type textarea "For wiring new circuit"
type textarea "x"
type textarea "For wiring new circuit f"
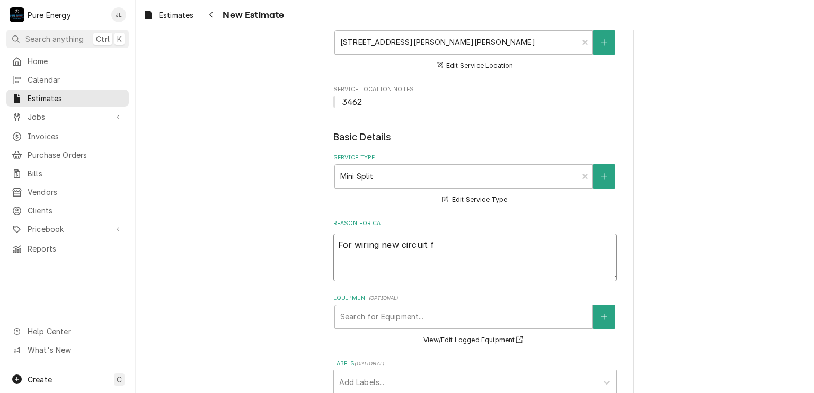
type textarea "x"
type textarea "For wiring new circuit fo"
type textarea "x"
type textarea "For wiring new circuit for"
type textarea "x"
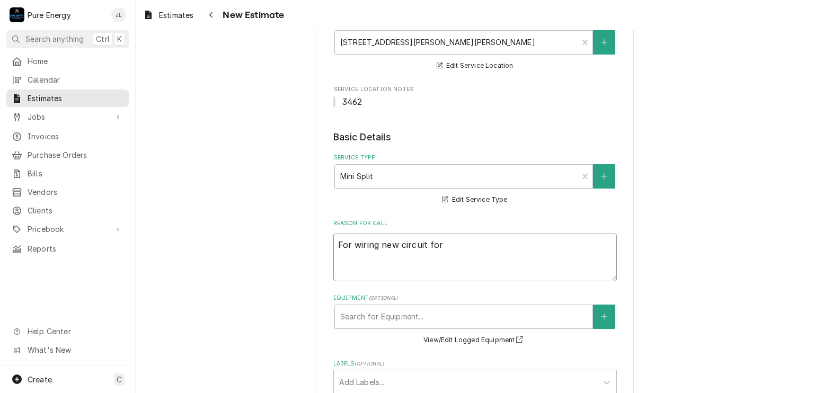
type textarea "For wiring new circuit for a"
type textarea "x"
type textarea "For wiring new circuit for at"
type textarea "x"
type textarea "For wiring new circuit for a"
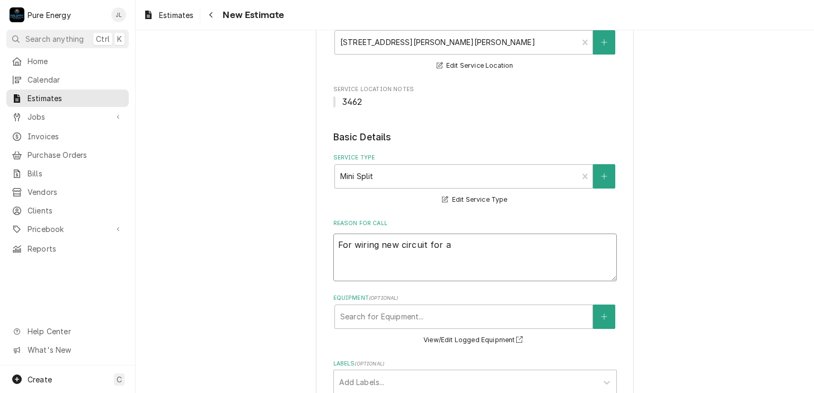
type textarea "x"
type textarea "For wiring new circuit for ad"
type textarea "x"
type textarea "For wiring new circuit for add"
type textarea "x"
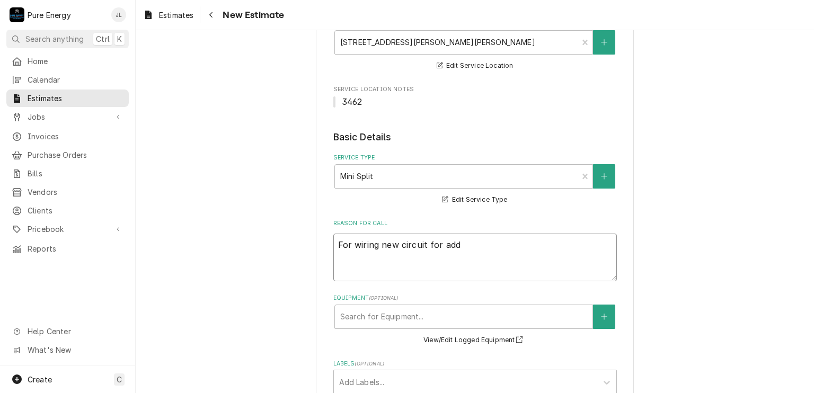
type textarea "For wiring new circuit for adde"
type textarea "x"
type textarea "For wiring new circuit for added"
type textarea "x"
type textarea "For wiring new circuit for added c"
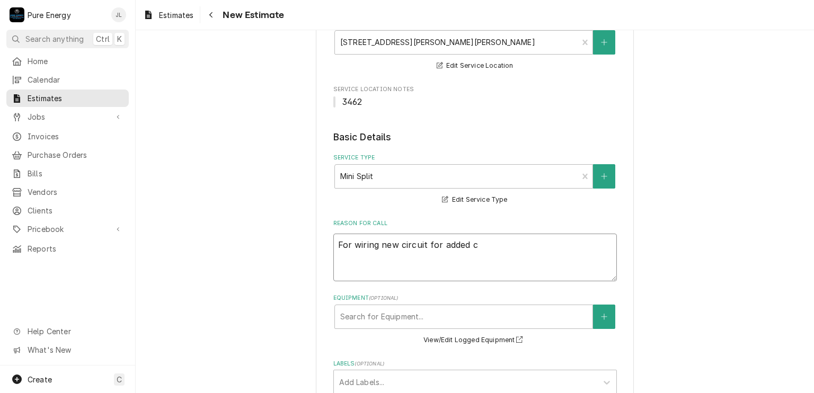
type textarea "x"
type textarea "For wiring new circuit for added ci"
type textarea "x"
type textarea "For wiring new circuit for added cir"
type textarea "x"
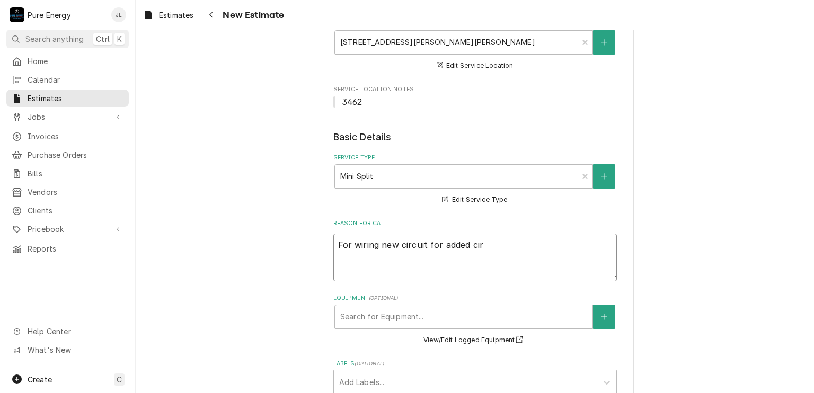
type textarea "For wiring new circuit for added ciru"
type textarea "x"
type textarea "For wiring new circuit for added cir"
type textarea "x"
type textarea "For wiring new circuit for added cirt"
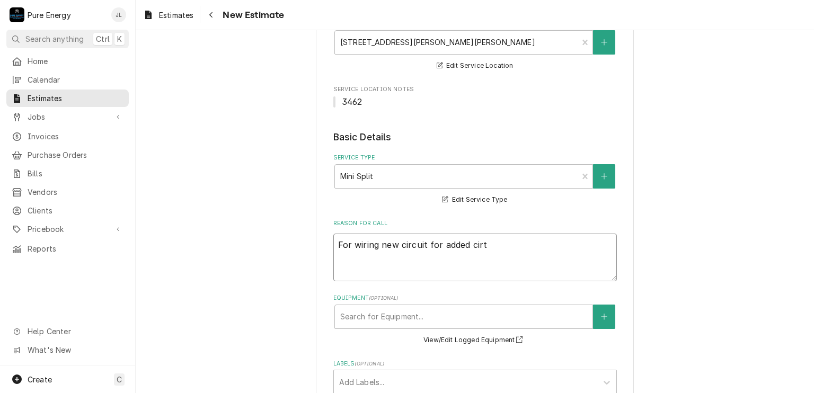
type textarea "x"
type textarea "For wiring new circuit for added cir"
type textarea "x"
type textarea "For wiring new circuit for added ci"
type textarea "x"
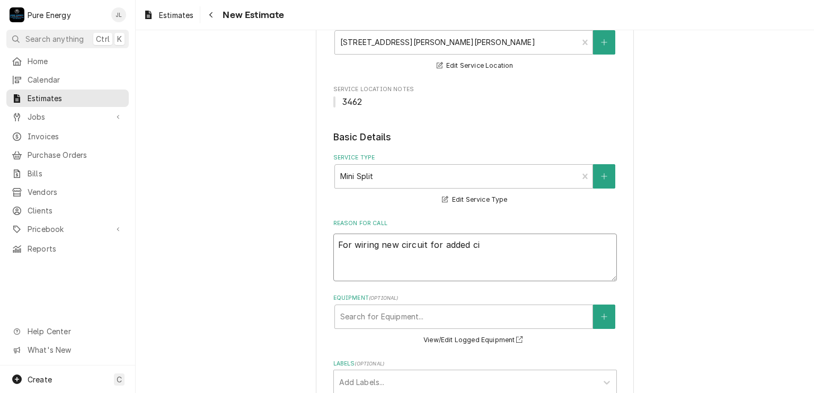
type textarea "For wiring new circuit for added c"
type textarea "x"
type textarea "For wiring new circuit for added"
type textarea "x"
type textarea "For wiring new circuit for added m"
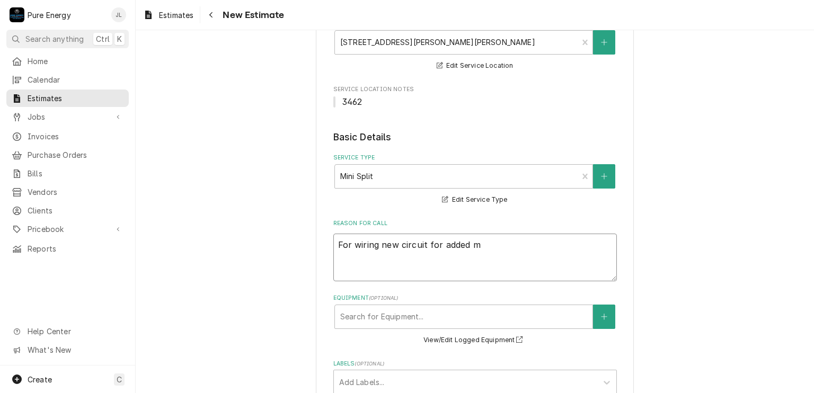
type textarea "x"
type textarea "For wiring new circuit for added mi"
type textarea "x"
type textarea "For wiring new circuit for added min"
type textarea "x"
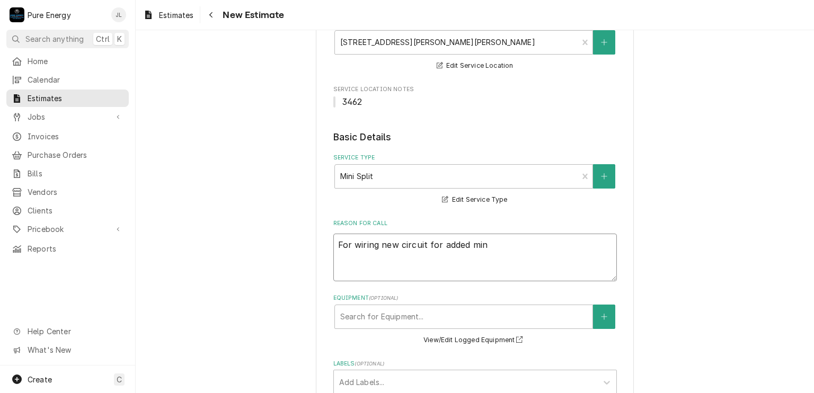
type textarea "For wiring new circuit for added mini"
type textarea "x"
type textarea "For wiring new circuit for added mini"
type textarea "x"
type textarea "For wiring new circuit for added mini sp"
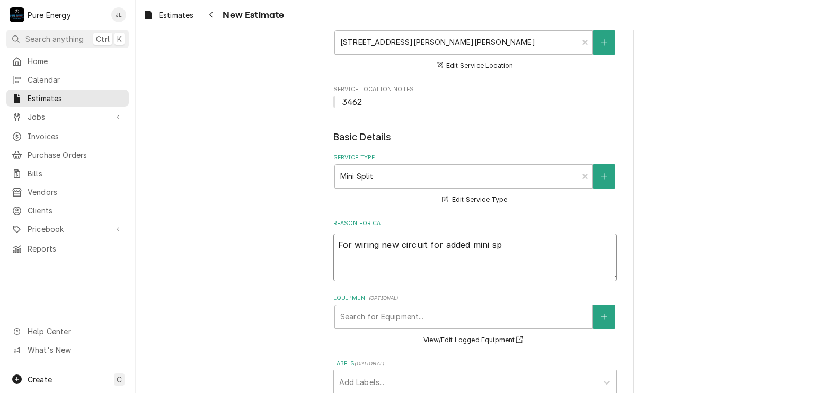
type textarea "x"
type textarea "For wiring new circuit for added mini spl"
type textarea "x"
type textarea "For wiring new circuit for added mini spli"
type textarea "x"
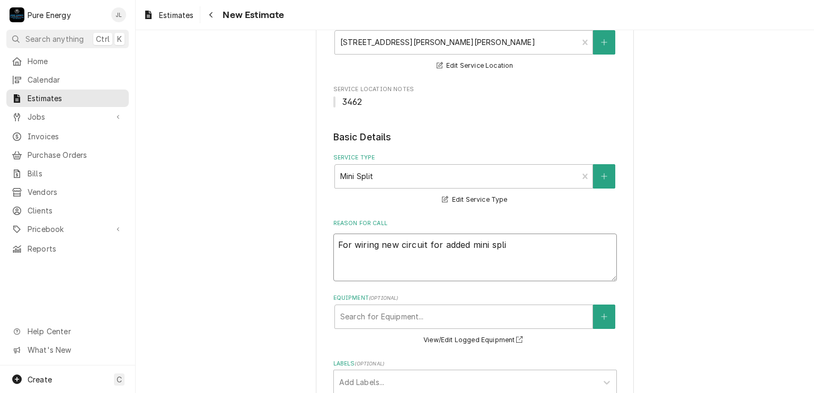
type textarea "For wiring new circuit for added mini split"
type textarea "x"
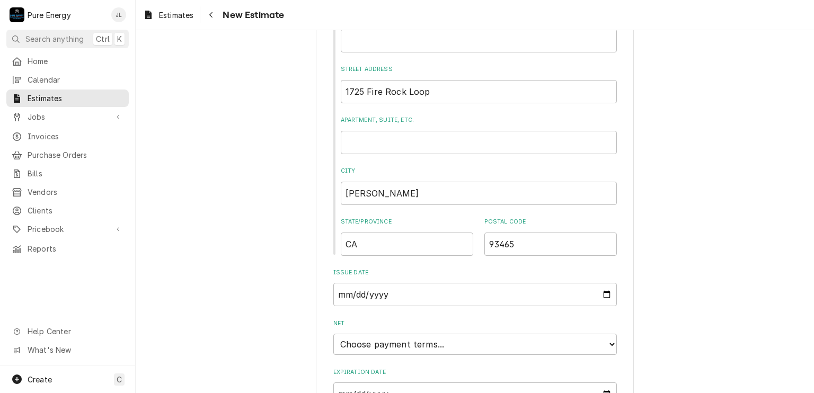
scroll to position [679, 0]
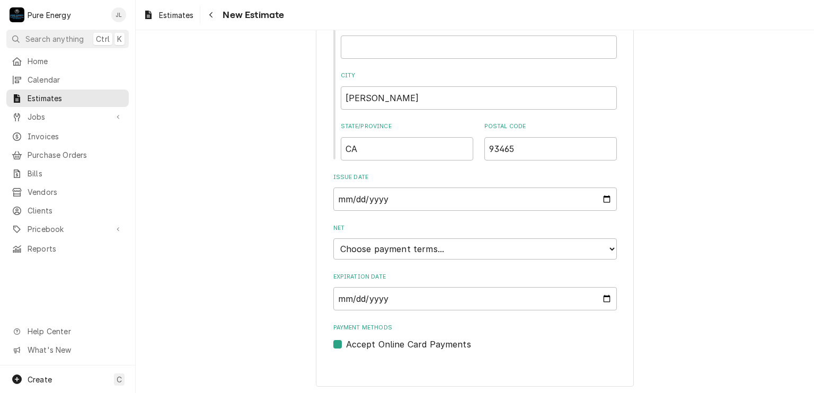
type textarea "For wiring new circuit for added mini split"
click at [606, 295] on input "Expiration Date" at bounding box center [476, 298] width 284 height 23
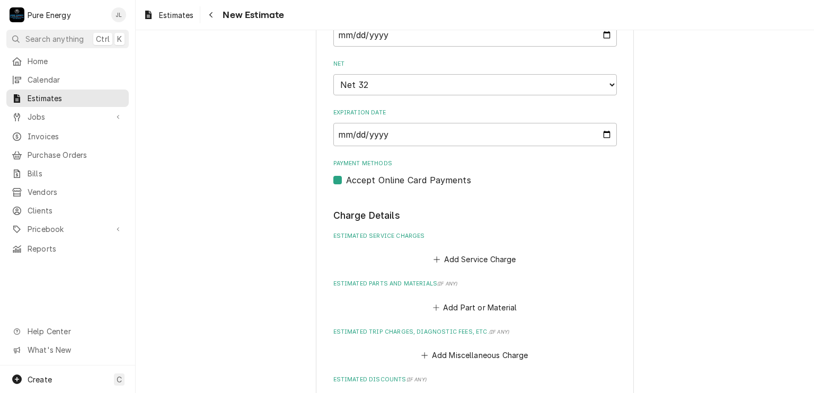
scroll to position [896, 0]
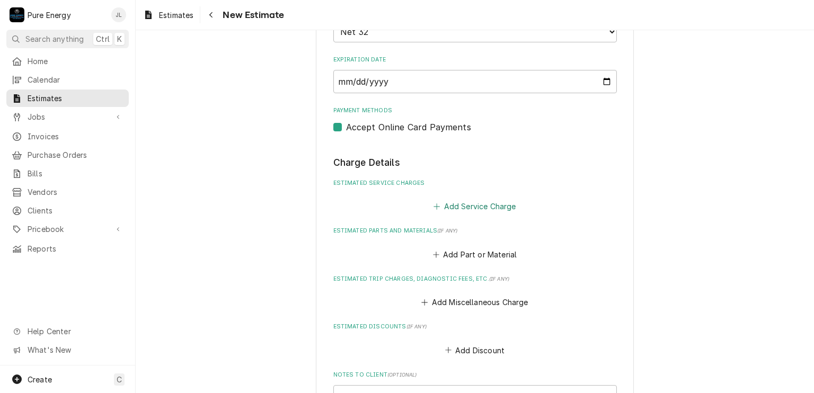
click at [466, 201] on button "Add Service Charge" at bounding box center [475, 206] width 86 height 15
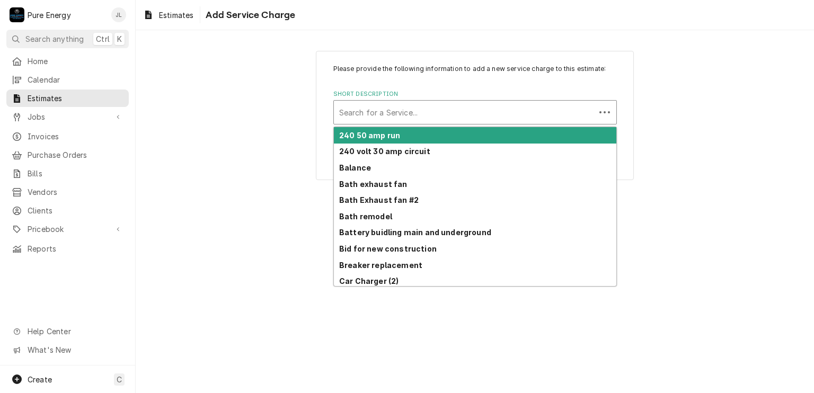
click at [426, 113] on div "Short Description" at bounding box center [464, 112] width 251 height 19
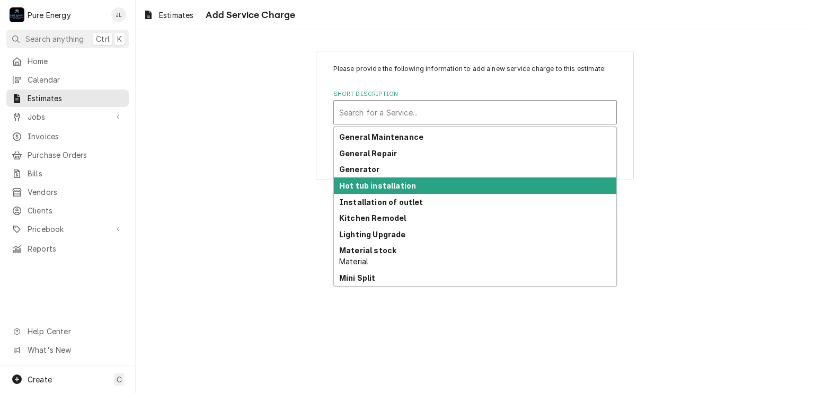
scroll to position [555, 0]
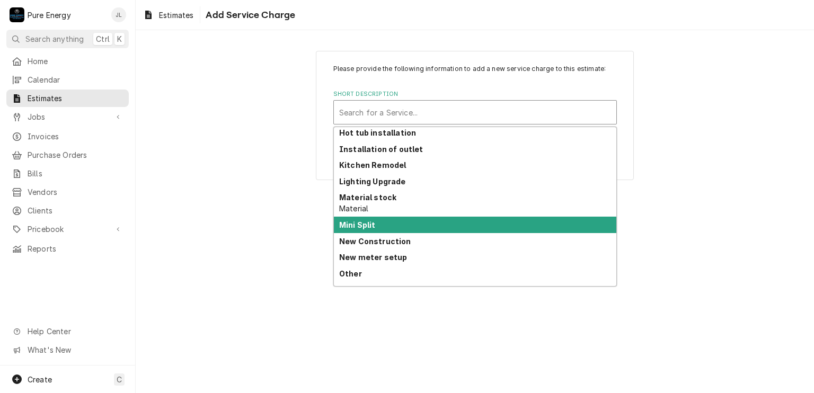
click at [405, 222] on div "Mini Split" at bounding box center [475, 225] width 283 height 16
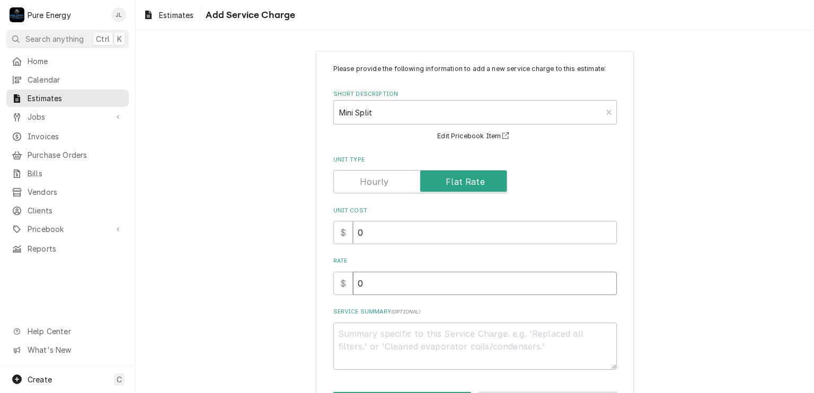
click at [396, 284] on input "0" at bounding box center [485, 283] width 264 height 23
type textarea "x"
type input "0.0"
type textarea "x"
type input "0.0"
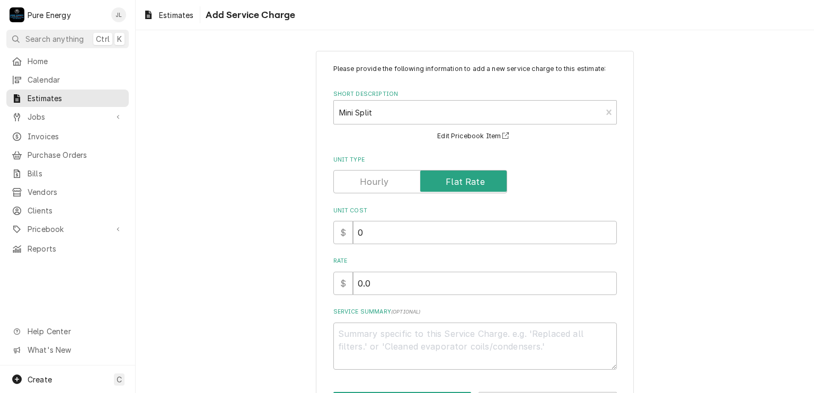
scroll to position [40, 0]
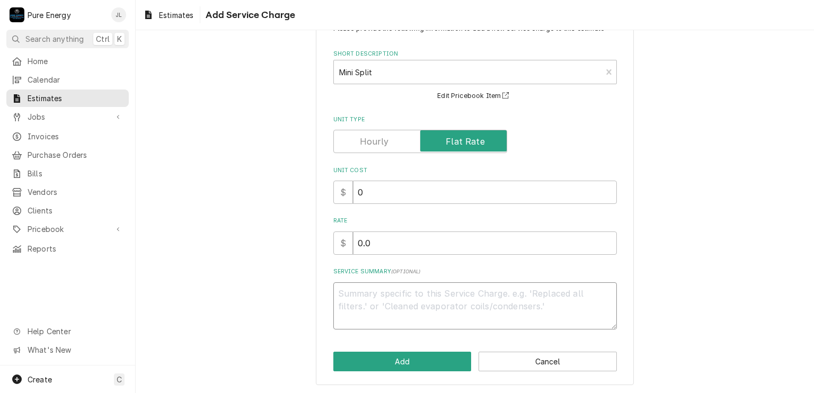
click at [356, 299] on textarea "Service Summary ( optional )" at bounding box center [476, 307] width 284 height 48
type textarea "x"
type textarea "O"
type textarea "x"
type textarea "On"
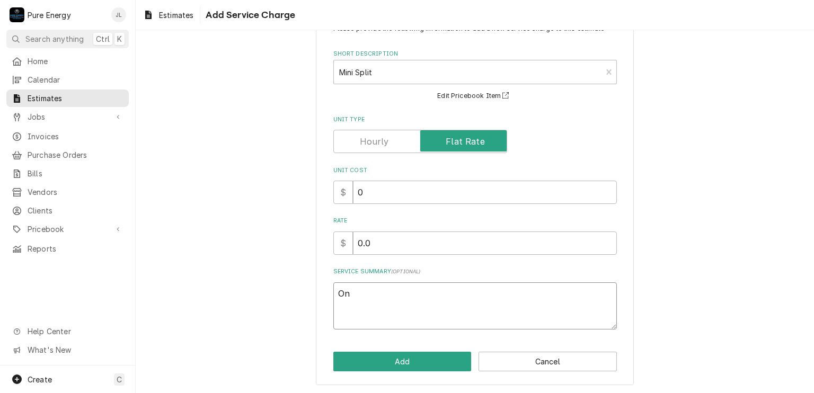
type textarea "x"
type textarea "On"
type textarea "x"
type textarea "On w"
type textarea "x"
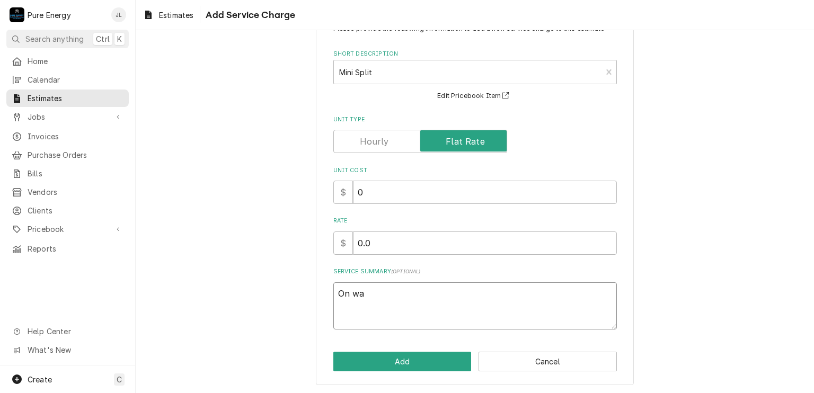
type textarea "On wal"
type textarea "x"
type textarea "On walk"
type textarea "x"
type textarea "On walk"
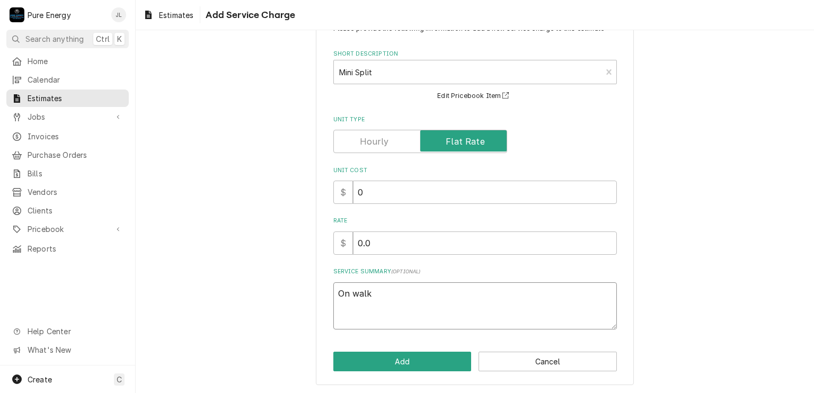
type textarea "x"
type textarea "On walk w"
type textarea "x"
type textarea "On walk wi"
type textarea "x"
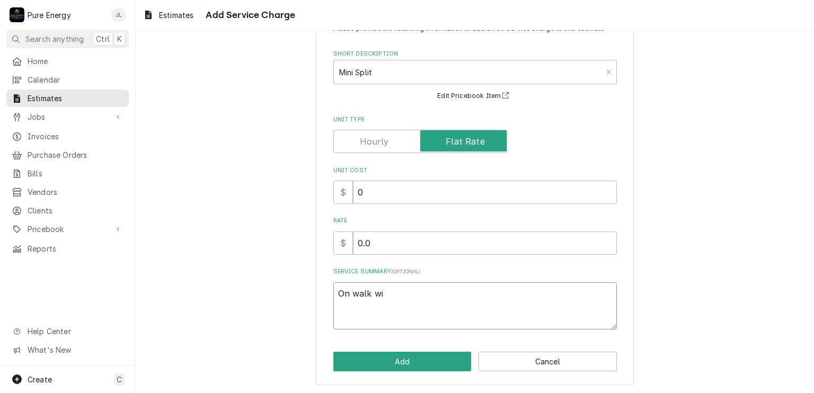
type textarea "On walk wit"
type textarea "x"
type textarea "On walk wit"
type textarea "x"
type textarea "On walk wit"
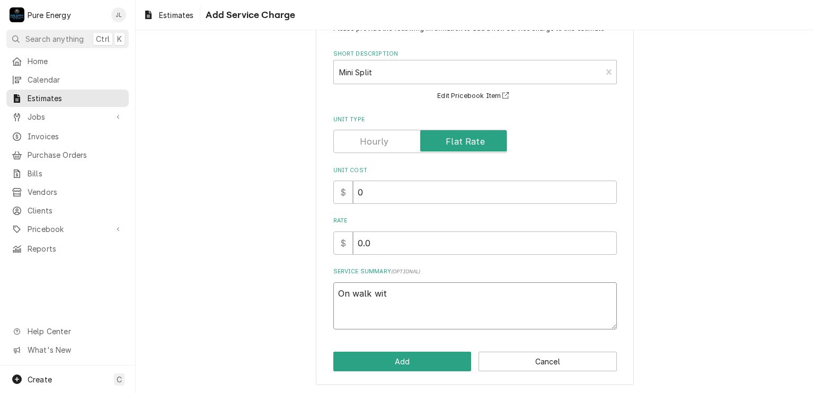
type textarea "x"
type textarea "On walk with"
type textarea "x"
type textarea "On walk with"
type textarea "x"
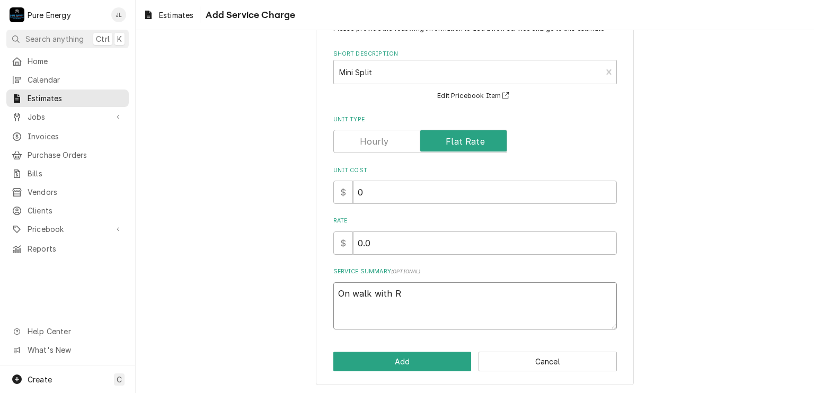
type textarea "On walk with Ri"
type textarea "x"
type textarea "On walk with Ric"
type textarea "x"
type textarea "On walk with Rick"
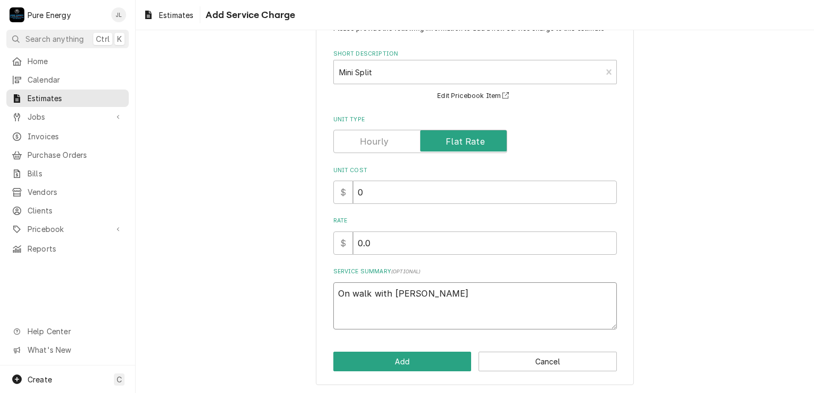
type textarea "x"
type textarea "On walk with Ricky"
type textarea "x"
type textarea "On walk with Ricky,"
type textarea "x"
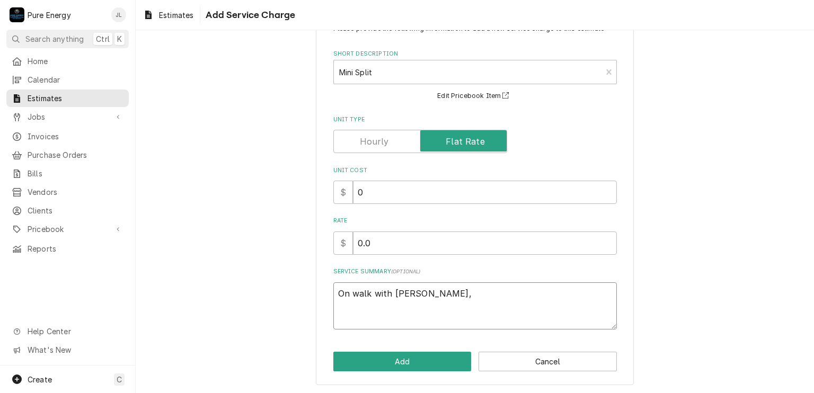
type textarea "On walk with Ricky,"
type textarea "x"
type textarea "On walk with Ricky, w"
type textarea "x"
type textarea "On walk with Ricky, we"
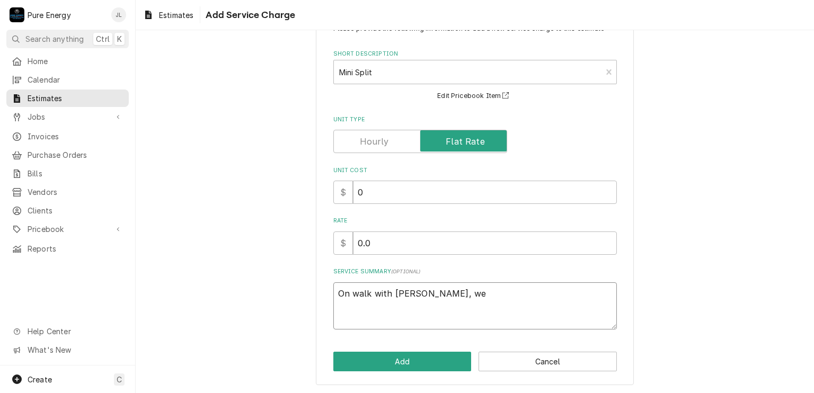
type textarea "x"
type textarea "On walk with Ricky, we l"
type textarea "x"
type textarea "On walk with Ricky, we lo"
type textarea "x"
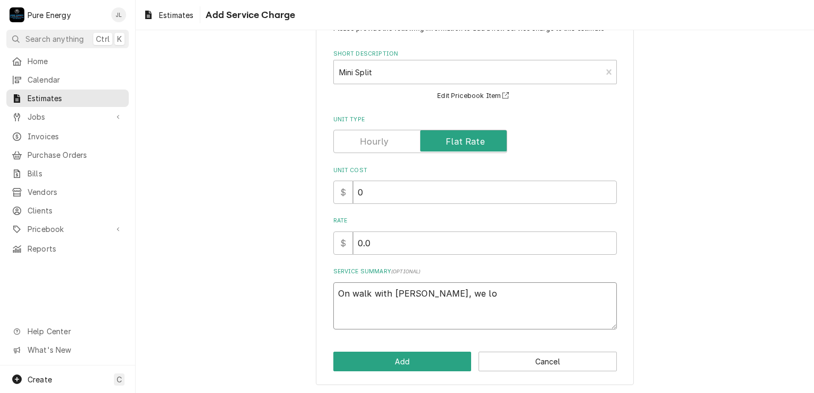
type textarea "On walk with Ricky, we loo"
type textarea "x"
type textarea "On walk with Ricky, we look"
type textarea "x"
type textarea "On walk with Ricky, we looke"
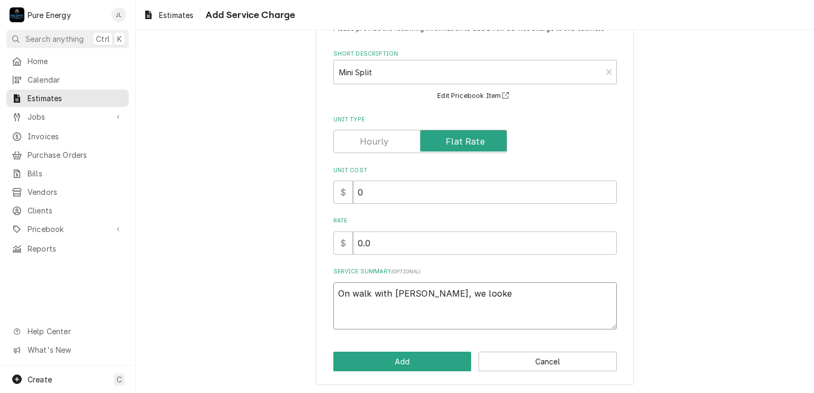
type textarea "x"
type textarea "On walk with Ricky, we looked"
type textarea "x"
type textarea "On walk with Ricky, we looked a"
type textarea "x"
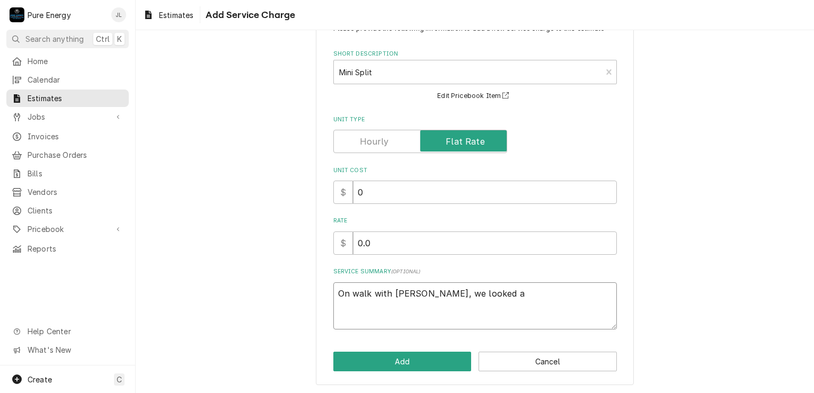
type textarea "On walk with Ricky, we looked at"
type textarea "x"
type textarea "On walk with Ricky, we looked at"
type textarea "x"
type textarea "On walk with Ricky, we looked at ru"
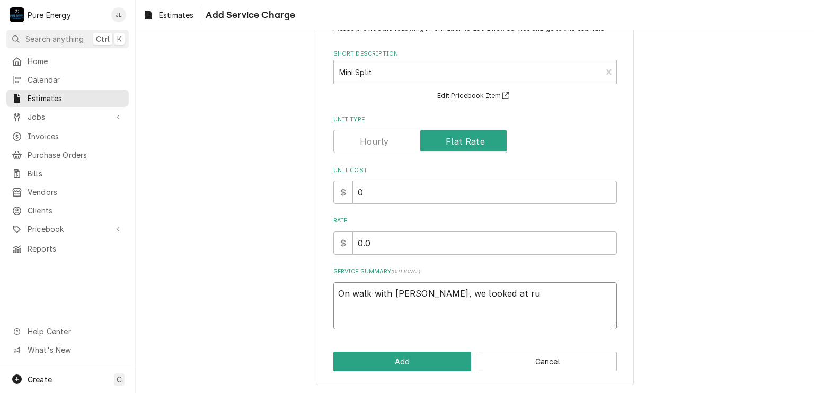
type textarea "x"
type textarea "On walk with Ricky, we looked at run"
type textarea "x"
type textarea "On walk with Ricky, we looked at runn"
type textarea "x"
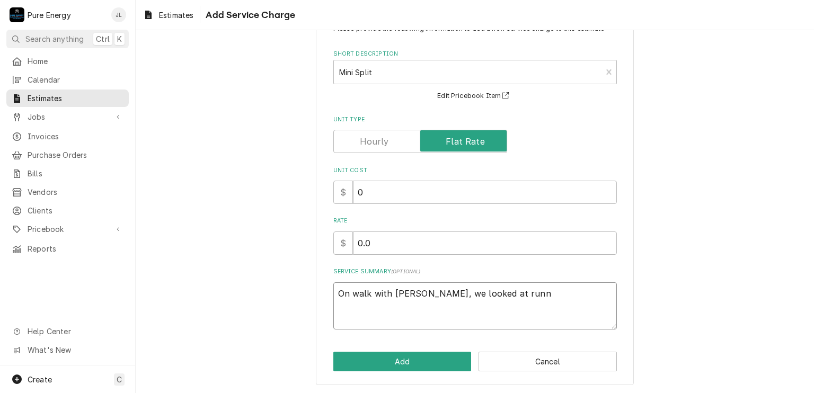
type textarea "On walk with Ricky, we looked at runnn"
type textarea "x"
type textarea "On walk with Ricky, we looked at runnni"
type textarea "x"
type textarea "On walk with Ricky, we looked at runnn"
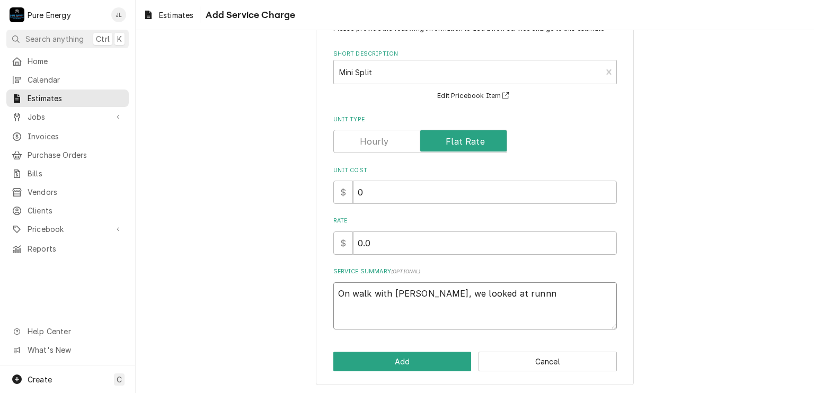
type textarea "x"
type textarea "On walk with Ricky, we looked at runn"
type textarea "x"
type textarea "On walk with Ricky, we looked at runni"
type textarea "x"
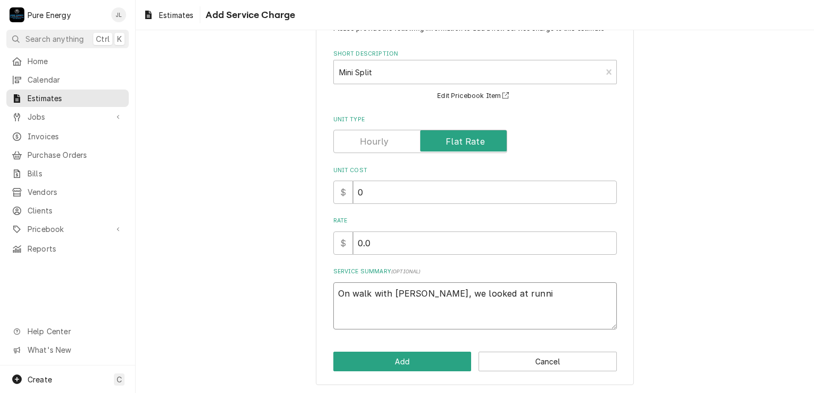
type textarea "On walk with Ricky, we looked at runnin"
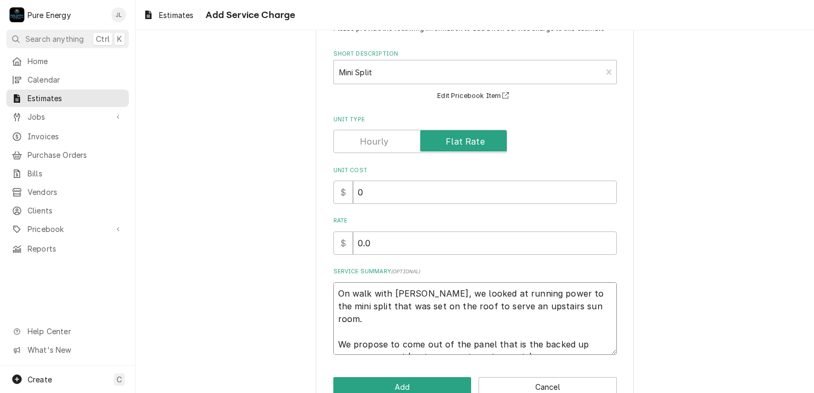
click at [464, 328] on textarea "On walk with Ricky, we looked at running power to the mini split that was set o…" at bounding box center [476, 319] width 284 height 73
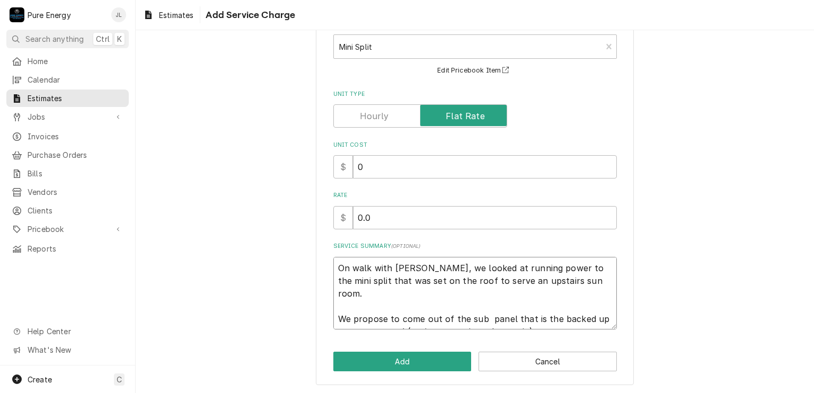
click at [528, 321] on textarea "On walk with Ricky, we looked at running power to the mini split that was set o…" at bounding box center [476, 293] width 284 height 73
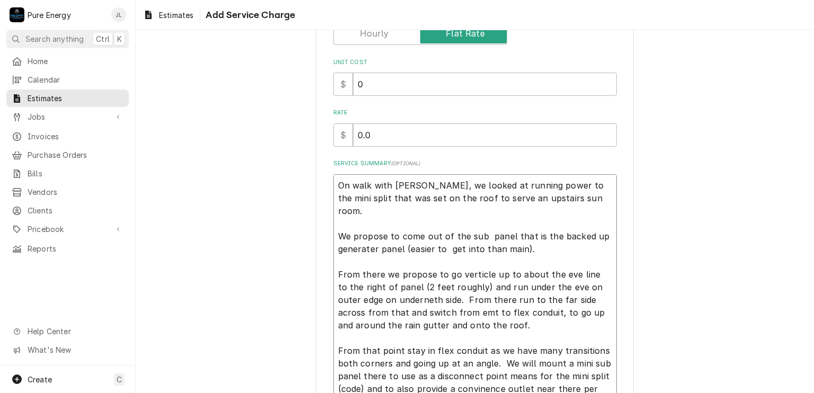
scroll to position [218, 0]
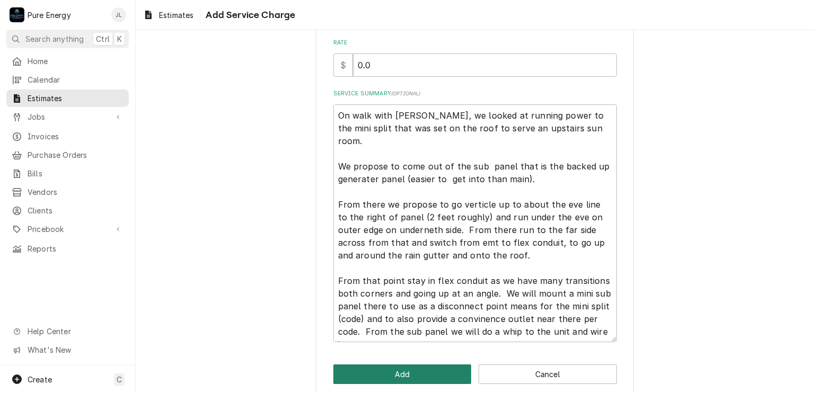
click at [456, 375] on button "Add" at bounding box center [403, 375] width 138 height 20
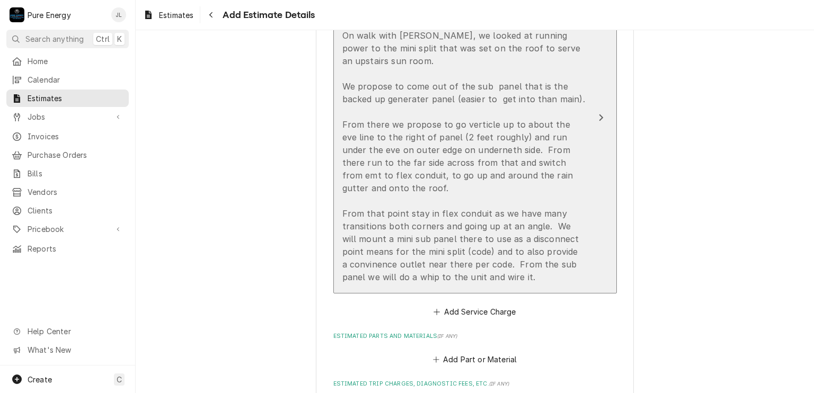
scroll to position [1307, 0]
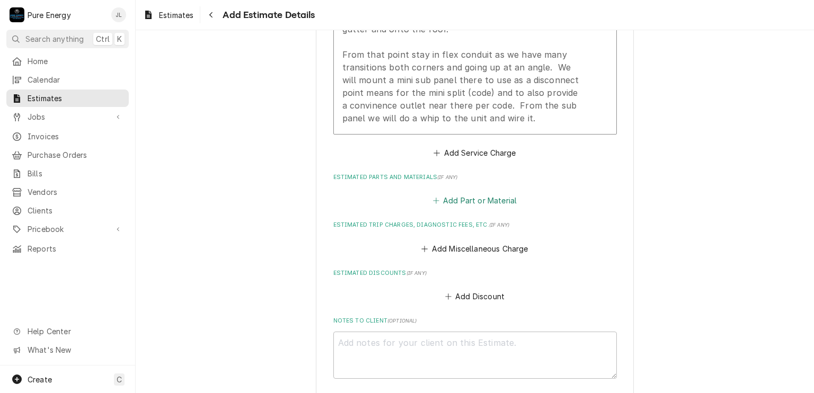
click at [468, 202] on button "Add Part or Material" at bounding box center [474, 201] width 87 height 15
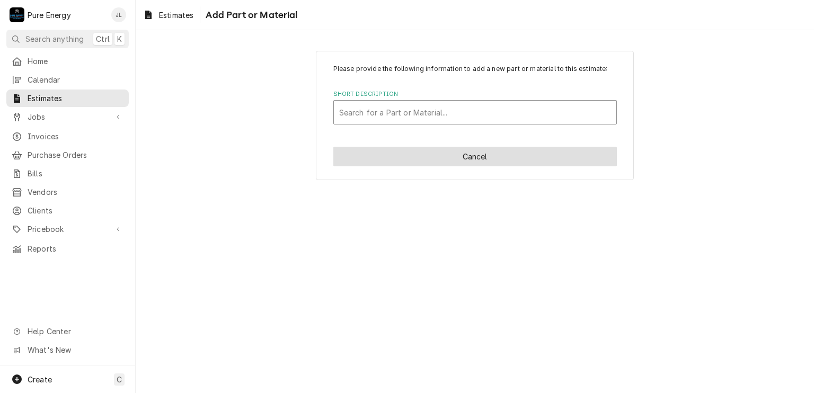
drag, startPoint x: 361, startPoint y: 140, endPoint x: 373, endPoint y: 107, distance: 35.6
click at [373, 107] on div "Please provide the following information to add a new part or material to this …" at bounding box center [475, 115] width 318 height 129
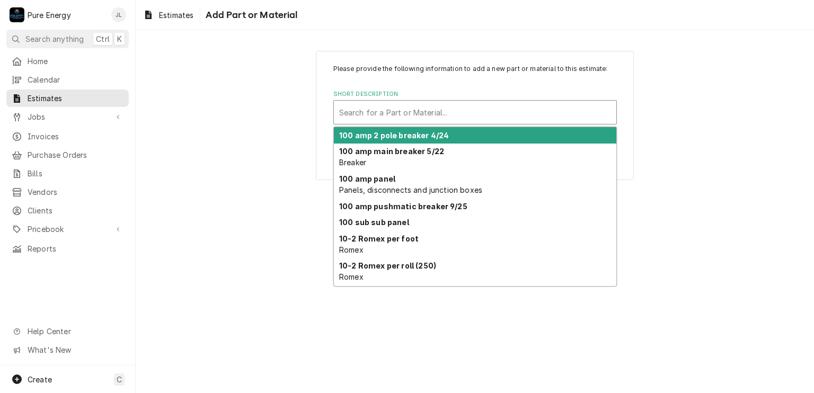
click at [373, 107] on div "Short Description" at bounding box center [475, 112] width 272 height 19
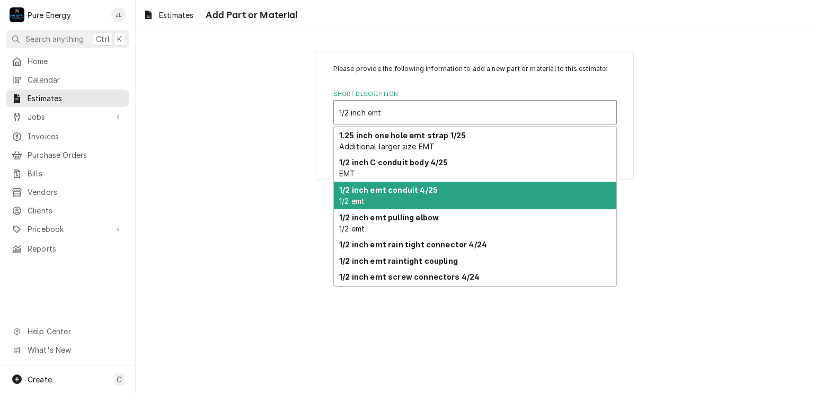
click at [502, 187] on div "1/2 inch emt conduit 4/25 1/2 emt" at bounding box center [475, 196] width 283 height 28
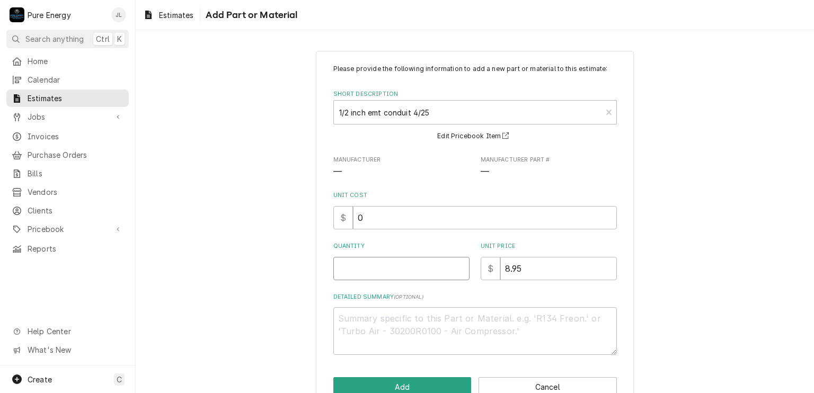
click at [383, 266] on input "Quantity" at bounding box center [402, 268] width 136 height 23
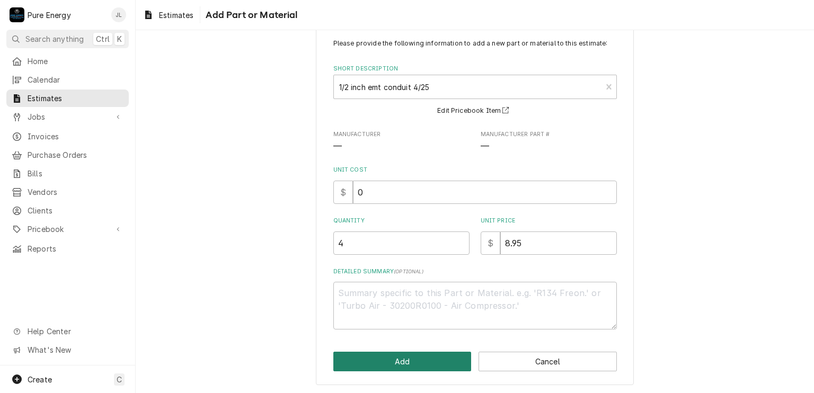
click at [385, 356] on button "Add" at bounding box center [403, 362] width 138 height 20
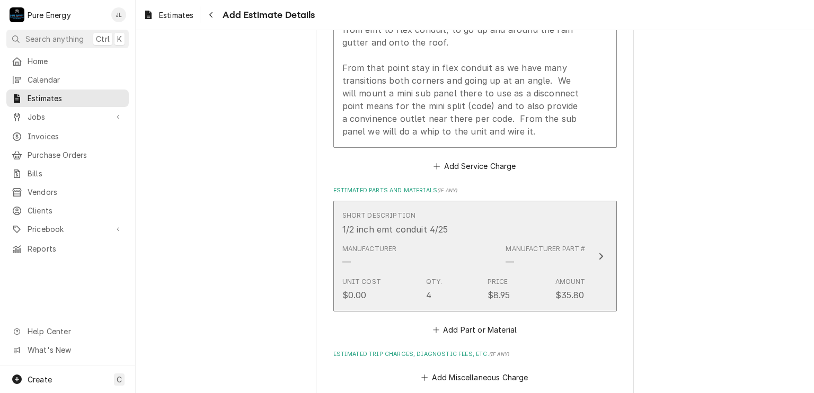
scroll to position [1400, 0]
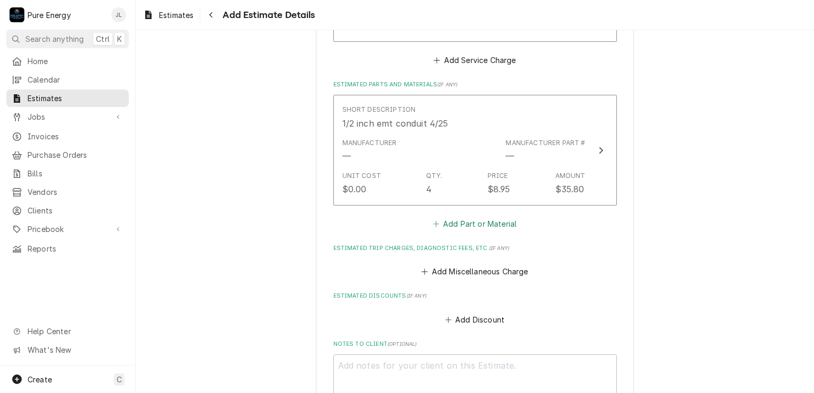
click at [472, 221] on button "Add Part or Material" at bounding box center [474, 223] width 87 height 15
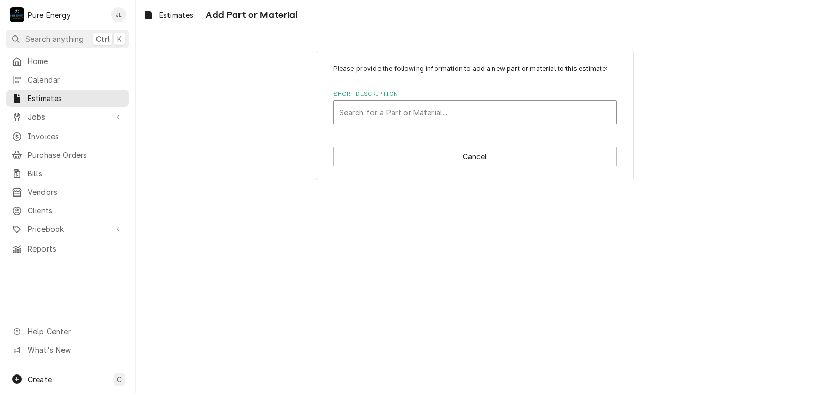
click at [379, 110] on div "Short Description" at bounding box center [475, 112] width 272 height 19
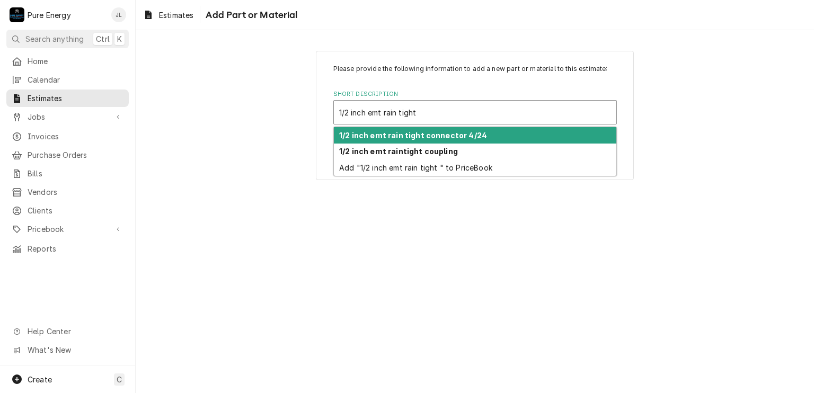
click at [401, 134] on strong "1/2 inch emt rain tight connector 4/24" at bounding box center [413, 135] width 148 height 9
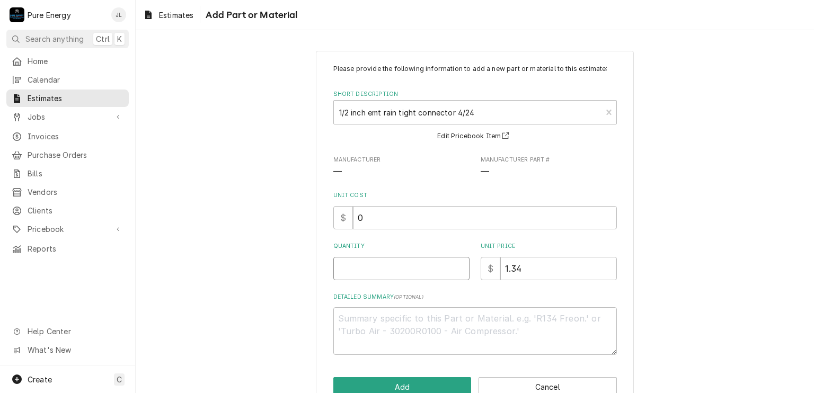
click at [367, 268] on input "Quantity" at bounding box center [402, 268] width 136 height 23
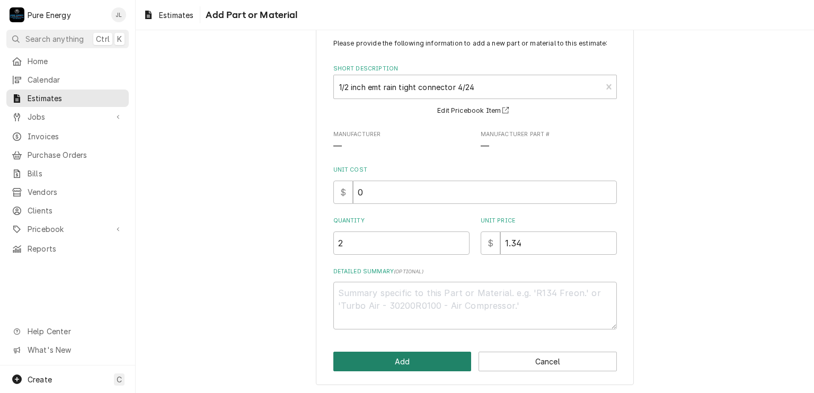
click at [378, 363] on button "Add" at bounding box center [403, 362] width 138 height 20
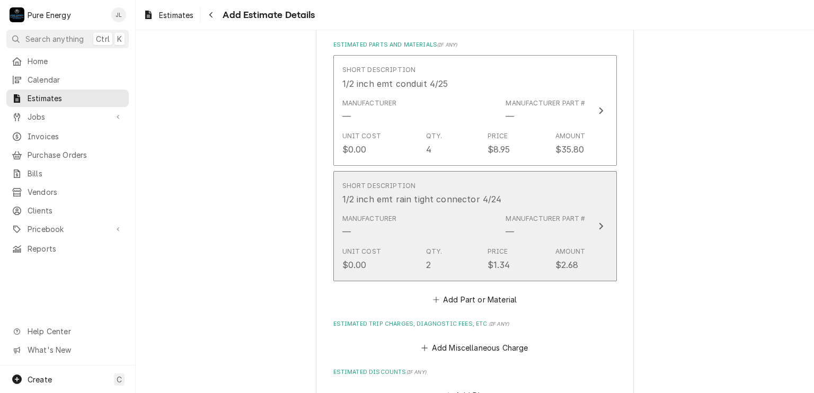
scroll to position [1493, 0]
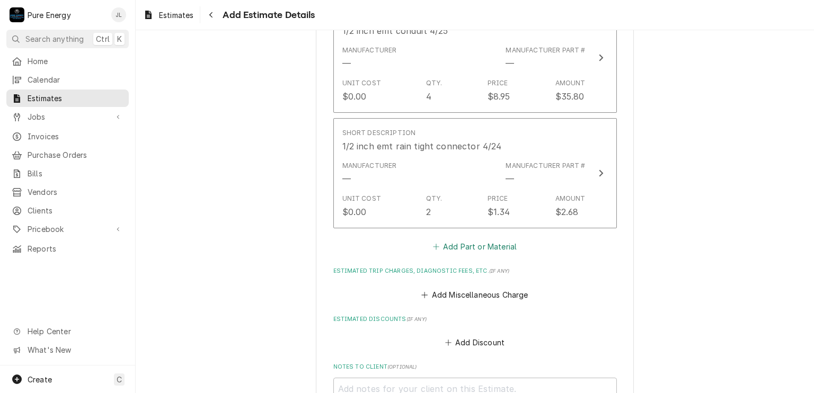
click at [464, 240] on button "Add Part or Material" at bounding box center [474, 247] width 87 height 15
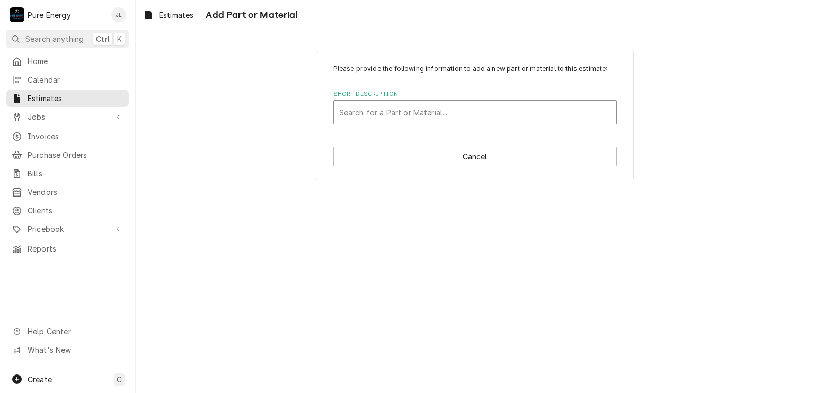
click at [402, 106] on div "Short Description" at bounding box center [475, 112] width 272 height 19
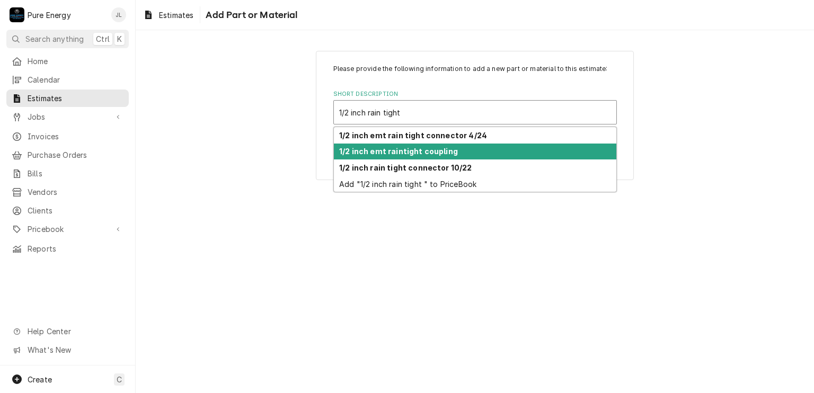
click at [414, 153] on strong "1/2 inch emt raintight coupling" at bounding box center [398, 151] width 119 height 9
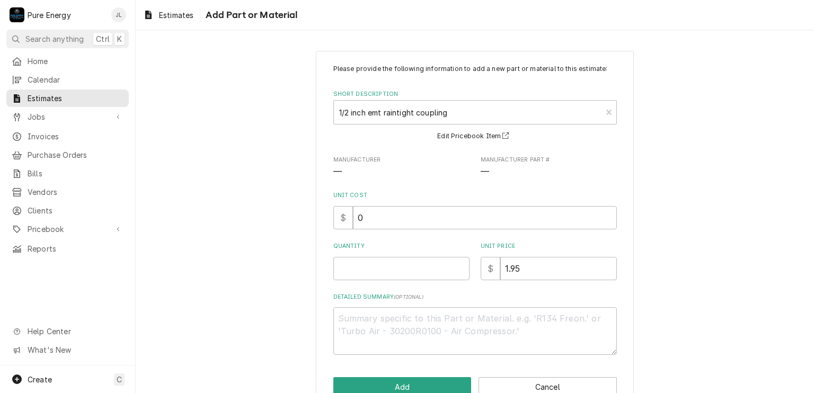
scroll to position [25, 0]
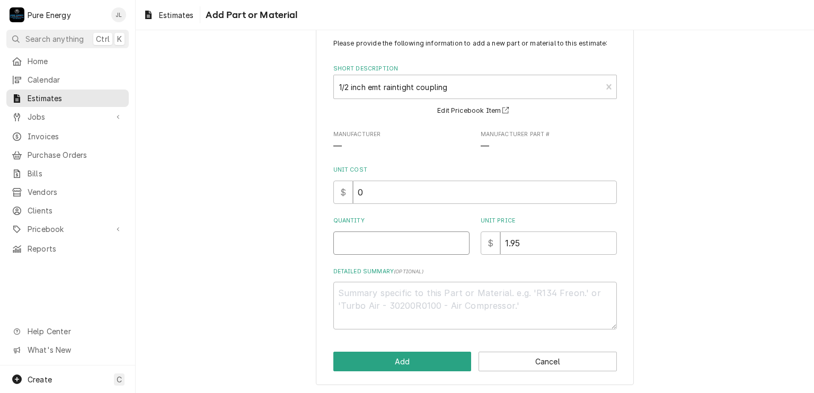
click at [409, 241] on input "Quantity" at bounding box center [402, 243] width 136 height 23
click at [399, 361] on button "Add" at bounding box center [403, 362] width 138 height 20
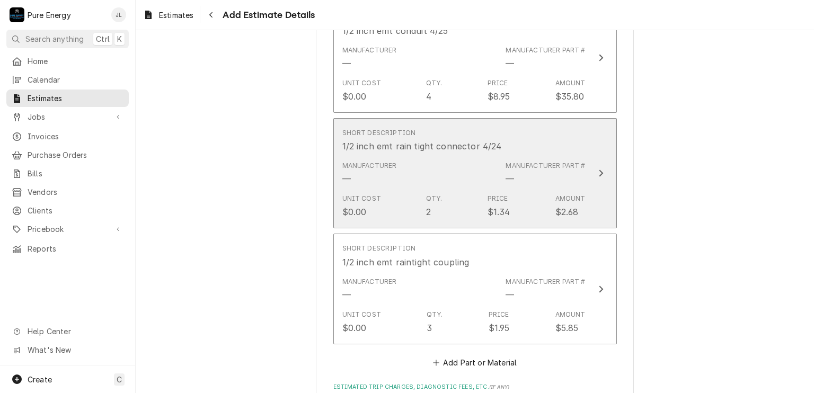
scroll to position [1440, 0]
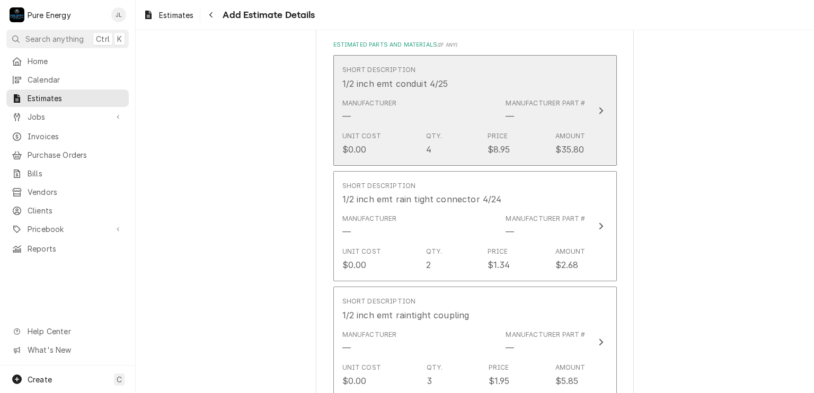
click at [464, 98] on div "Manufacturer — Manufacturer Part # —" at bounding box center [464, 110] width 243 height 33
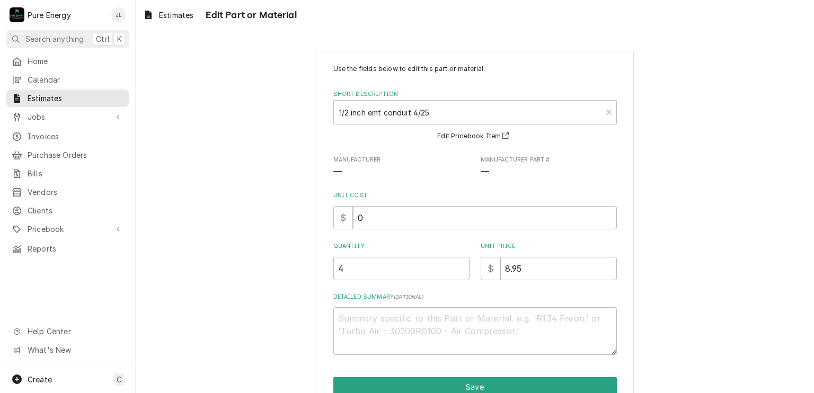
scroll to position [52, 0]
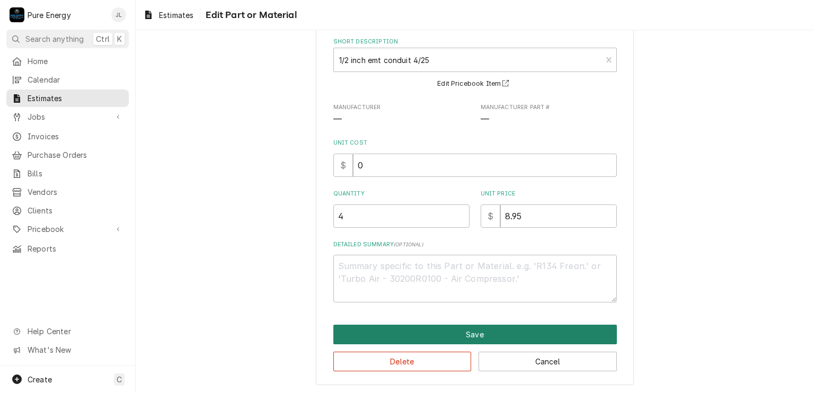
click at [428, 335] on button "Save" at bounding box center [476, 335] width 284 height 20
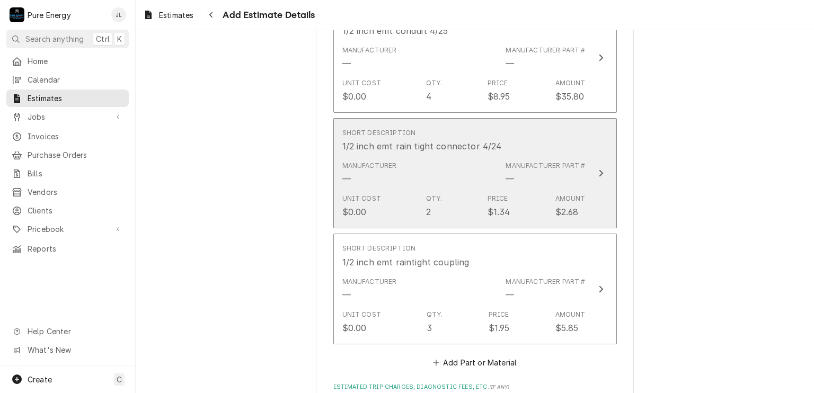
click at [454, 182] on div "Manufacturer — Manufacturer Part # —" at bounding box center [464, 173] width 243 height 33
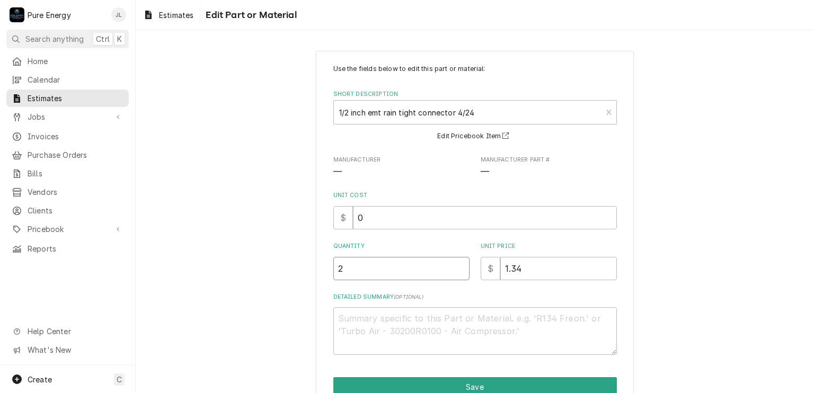
click at [380, 270] on input "2" at bounding box center [402, 268] width 136 height 23
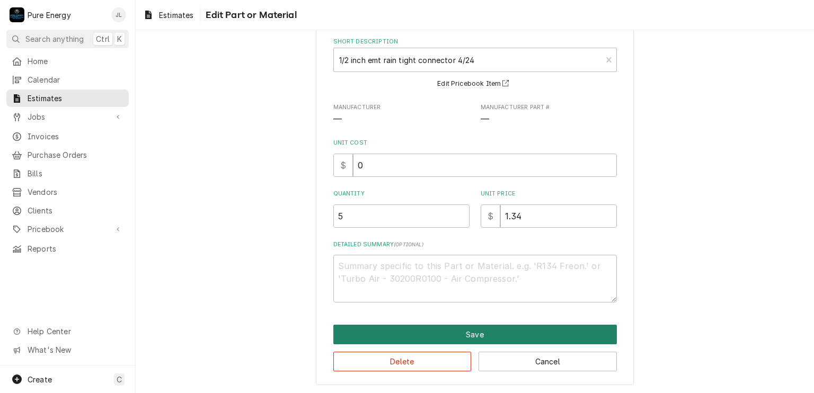
click at [535, 328] on button "Save" at bounding box center [476, 335] width 284 height 20
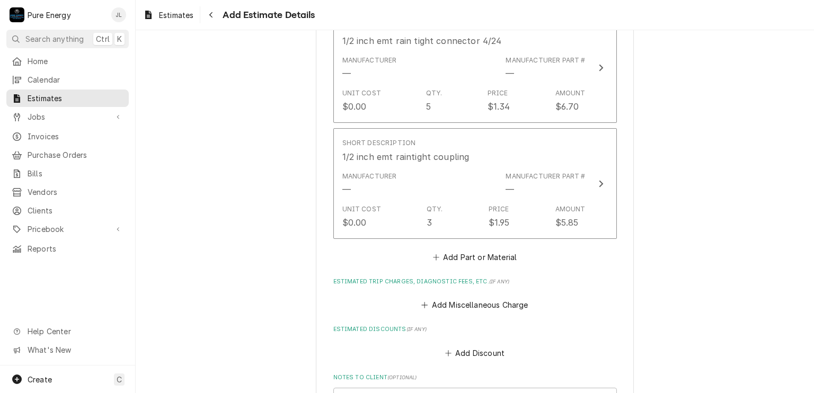
scroll to position [1652, 0]
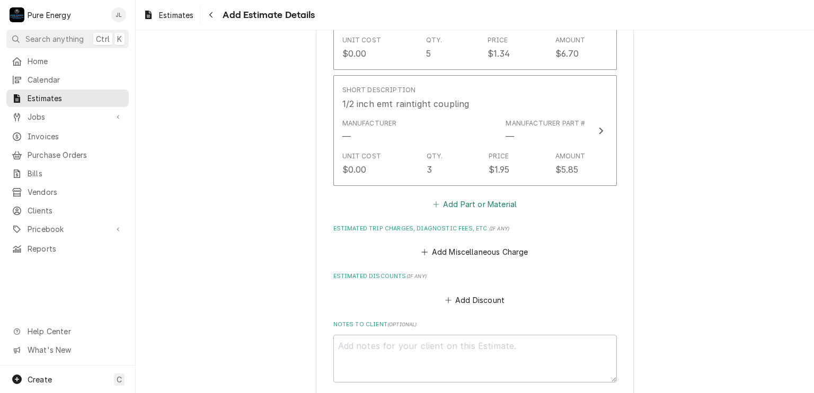
click at [463, 199] on button "Add Part or Material" at bounding box center [474, 204] width 87 height 15
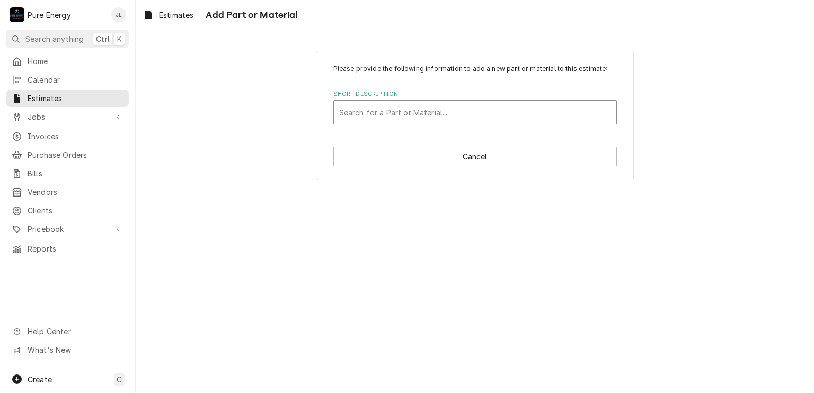
click at [363, 109] on div "Short Description" at bounding box center [475, 112] width 272 height 19
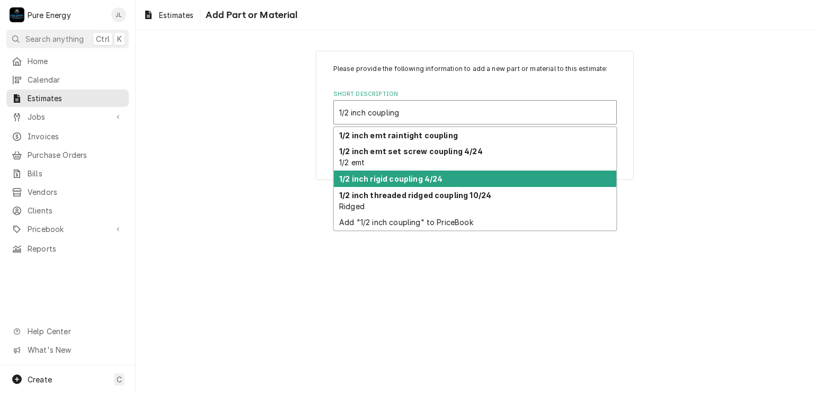
click at [403, 183] on div "1/2 inch rigid coupling 4/24" at bounding box center [475, 179] width 283 height 16
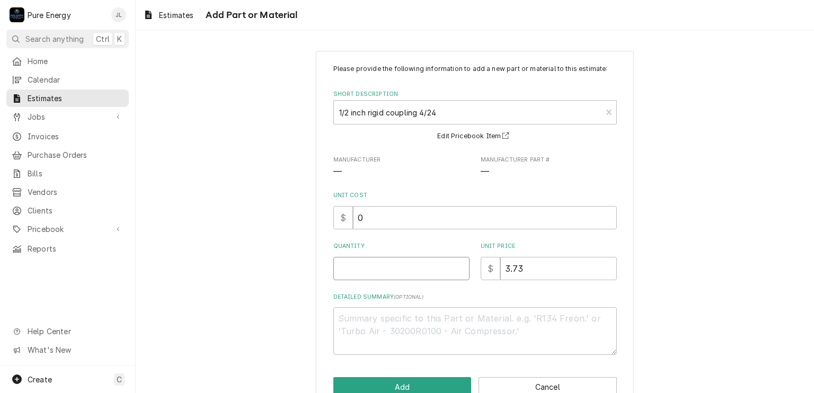
click at [397, 277] on input "Quantity" at bounding box center [402, 268] width 136 height 23
click at [507, 269] on input "3.73" at bounding box center [559, 268] width 117 height 23
click at [375, 382] on button "Add" at bounding box center [403, 388] width 138 height 20
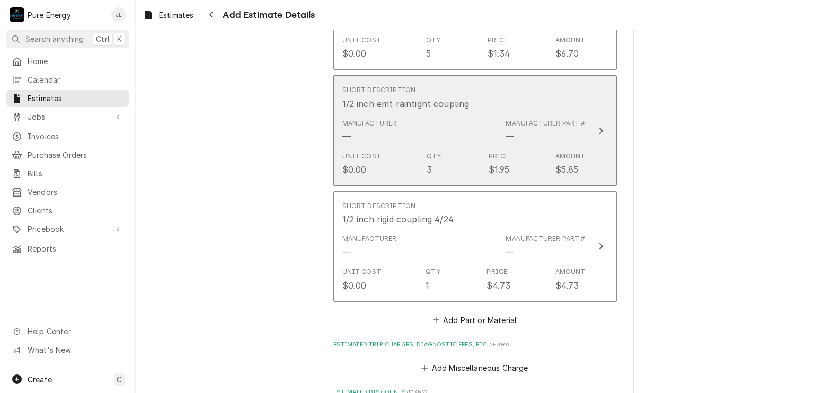
scroll to position [1705, 0]
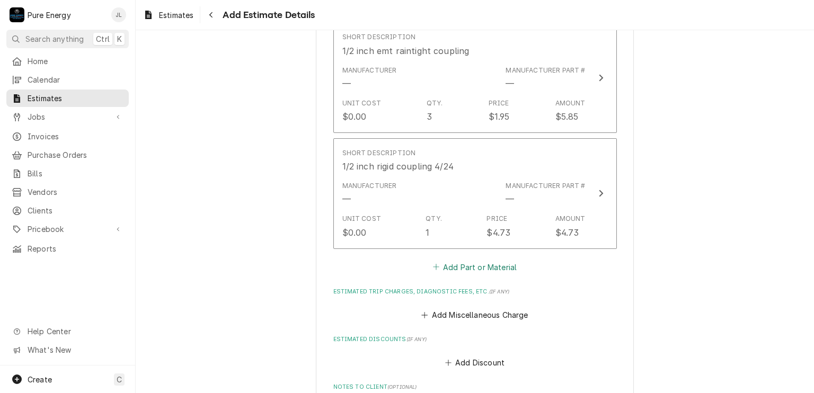
click at [452, 261] on button "Add Part or Material" at bounding box center [474, 267] width 87 height 15
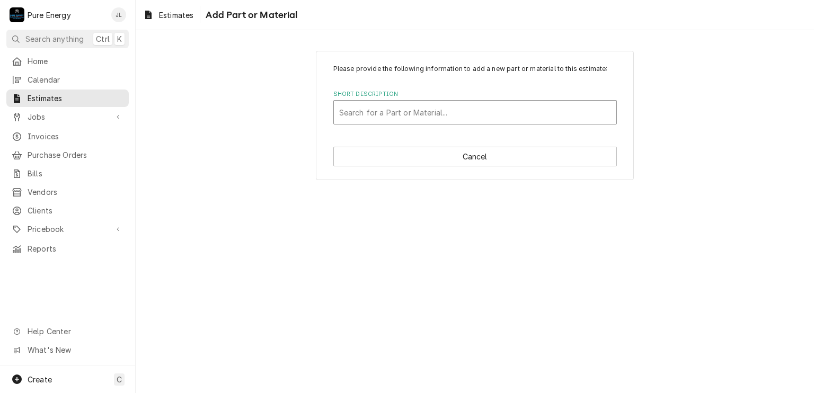
click at [378, 111] on div "Short Description" at bounding box center [475, 112] width 272 height 19
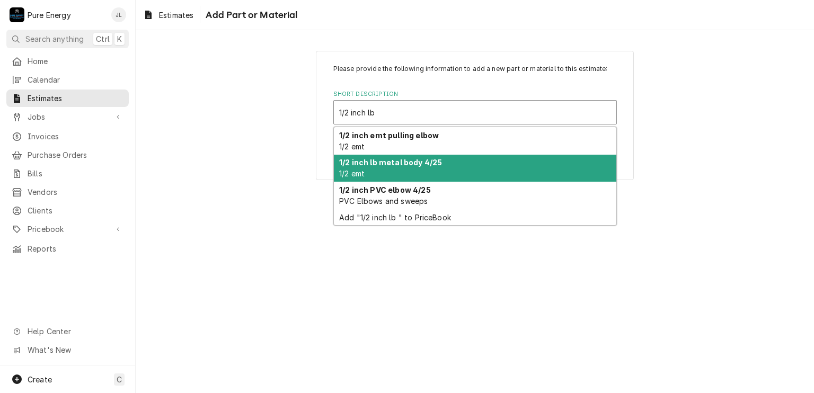
click at [388, 169] on div "1/2 inch lb metal body 4/25 1/2 emt" at bounding box center [475, 169] width 283 height 28
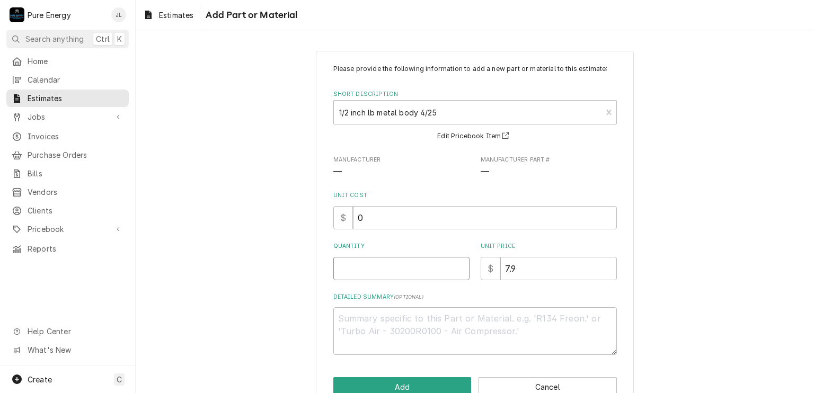
click at [356, 271] on input "Quantity" at bounding box center [402, 268] width 136 height 23
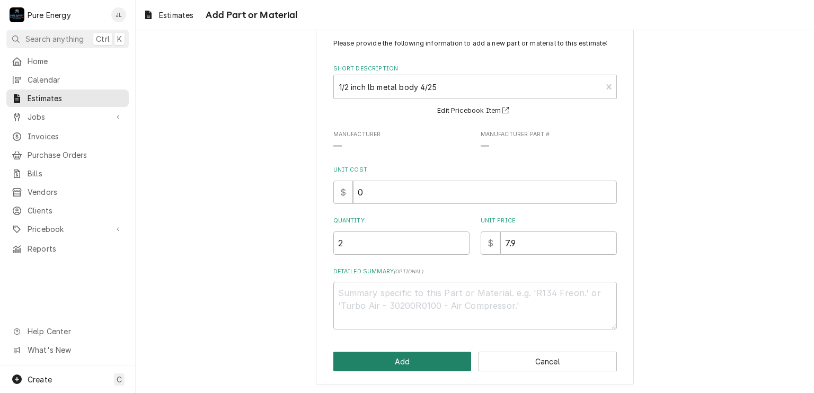
click at [391, 357] on button "Add" at bounding box center [403, 362] width 138 height 20
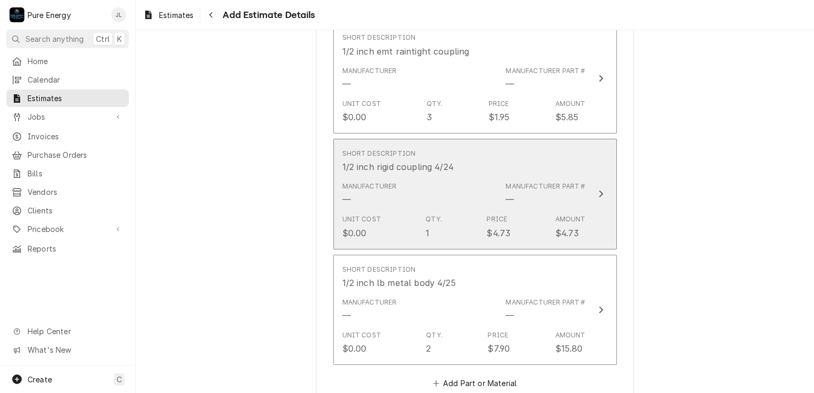
scroll to position [1863, 0]
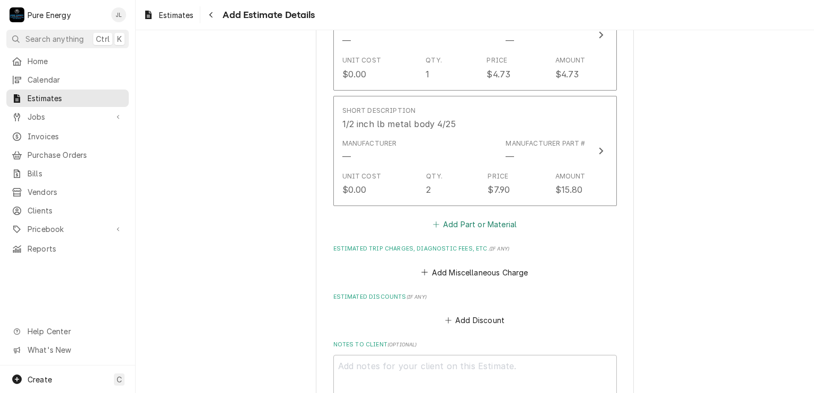
click at [454, 220] on button "Add Part or Material" at bounding box center [474, 224] width 87 height 15
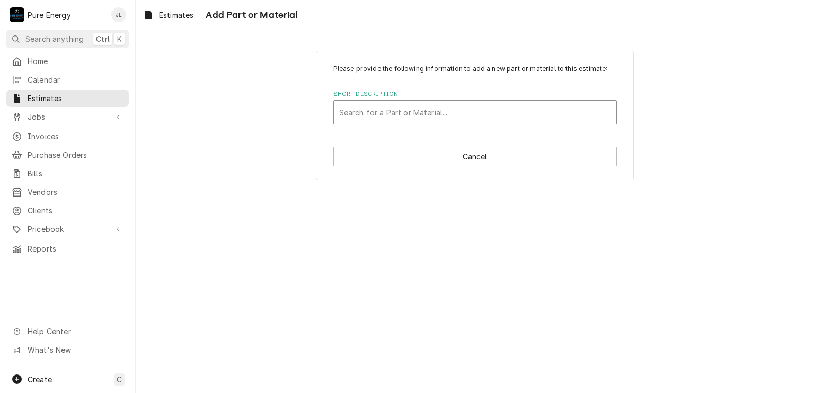
click at [385, 104] on div "Short Description" at bounding box center [475, 112] width 272 height 19
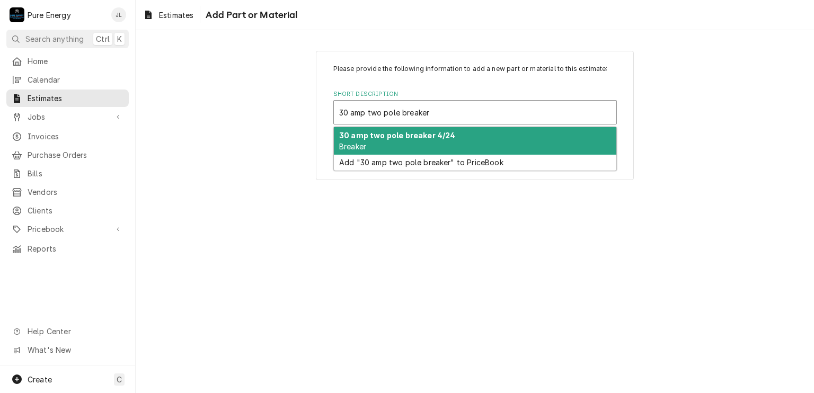
click at [398, 146] on div "30 amp two pole breaker 4/24 Breaker" at bounding box center [475, 141] width 283 height 28
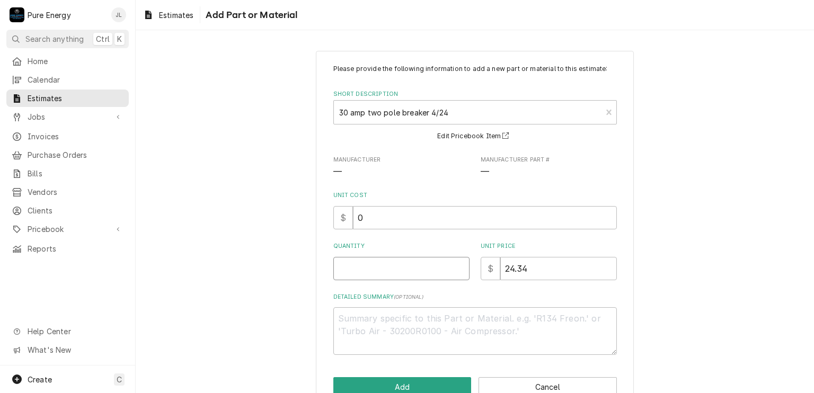
click at [400, 262] on input "Quantity" at bounding box center [402, 268] width 136 height 23
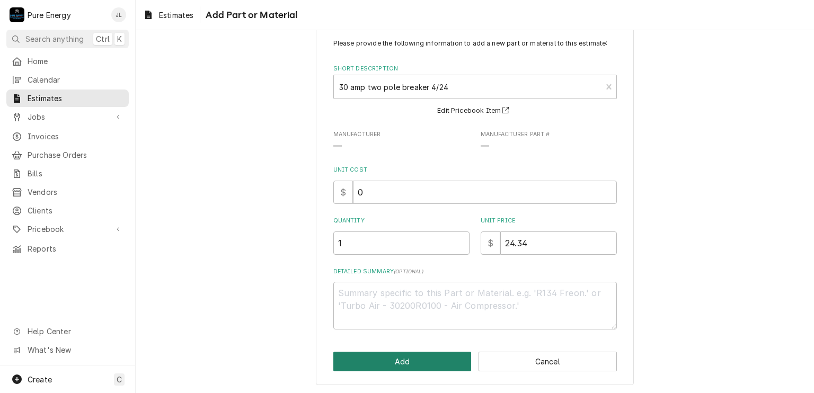
click at [422, 352] on button "Add" at bounding box center [403, 362] width 138 height 20
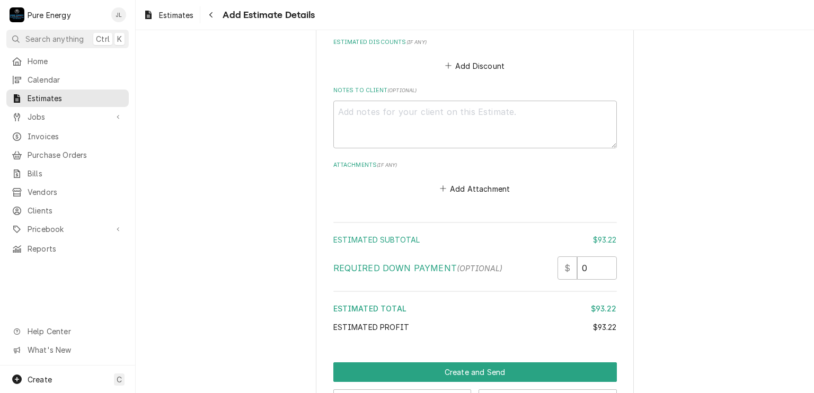
scroll to position [2268, 0]
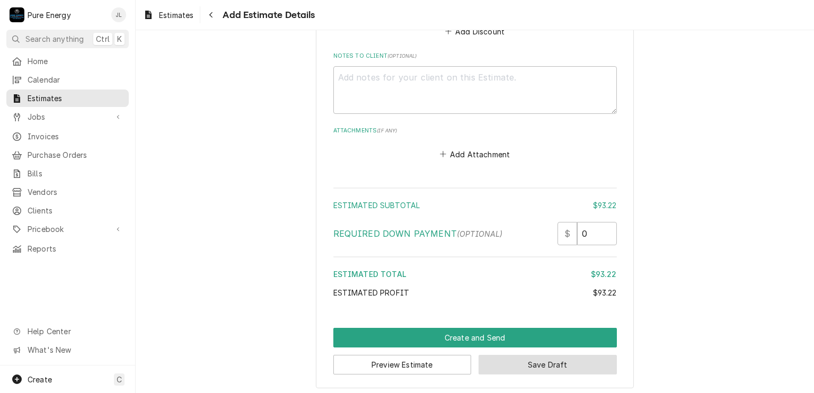
click at [532, 358] on button "Save Draft" at bounding box center [548, 365] width 138 height 20
